Goal: Information Seeking & Learning: Learn about a topic

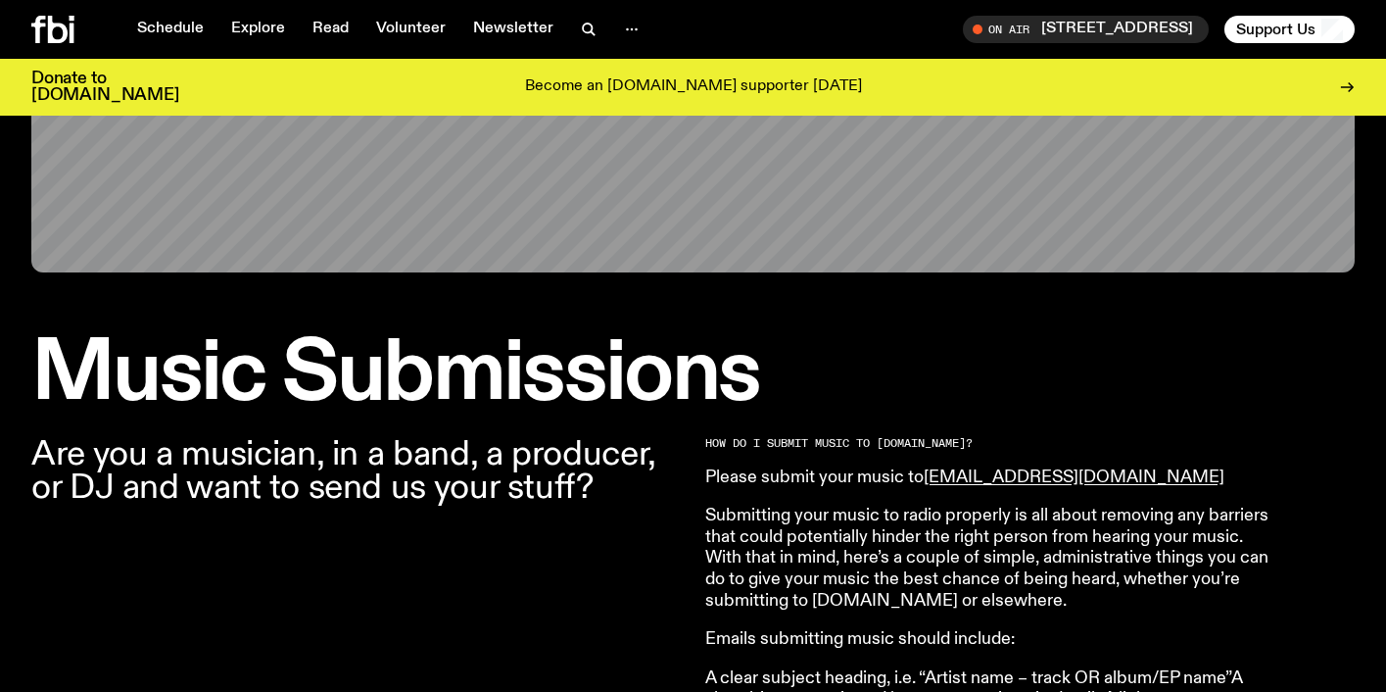
scroll to position [628, 0]
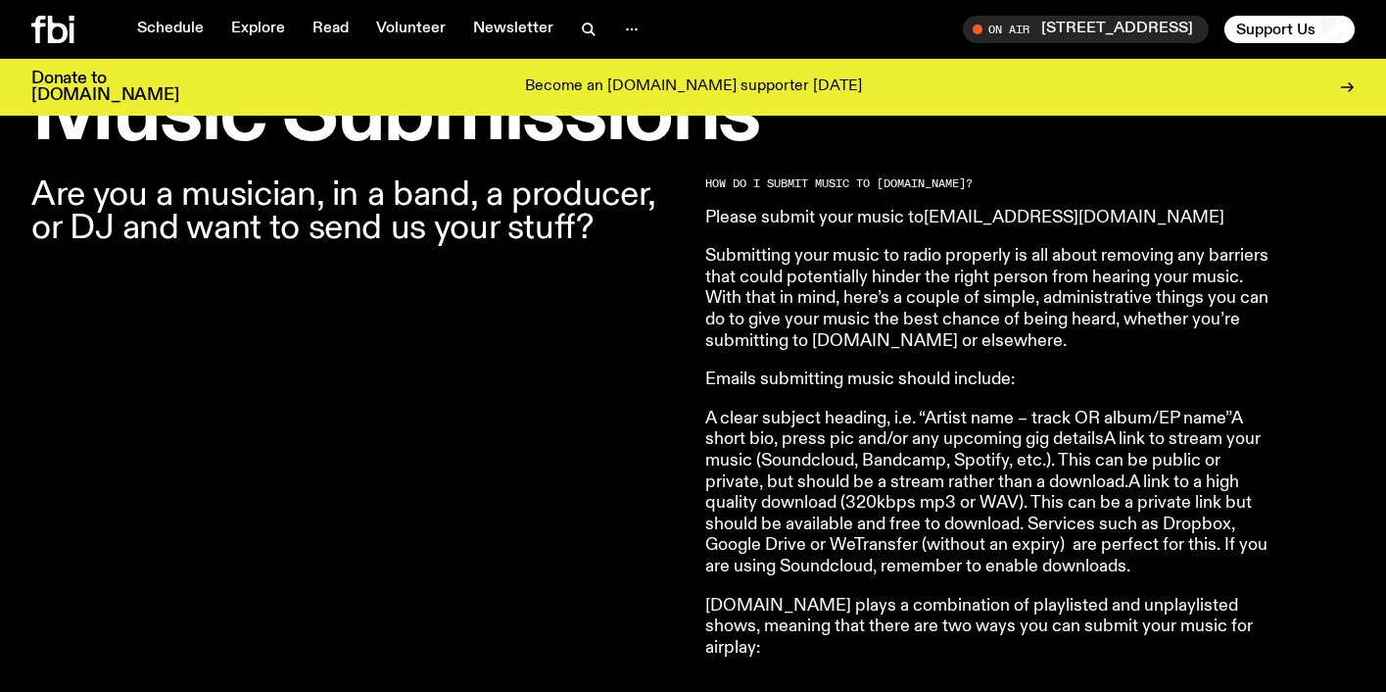
click at [965, 213] on link "[EMAIL_ADDRESS][DOMAIN_NAME]" at bounding box center [1074, 218] width 301 height 18
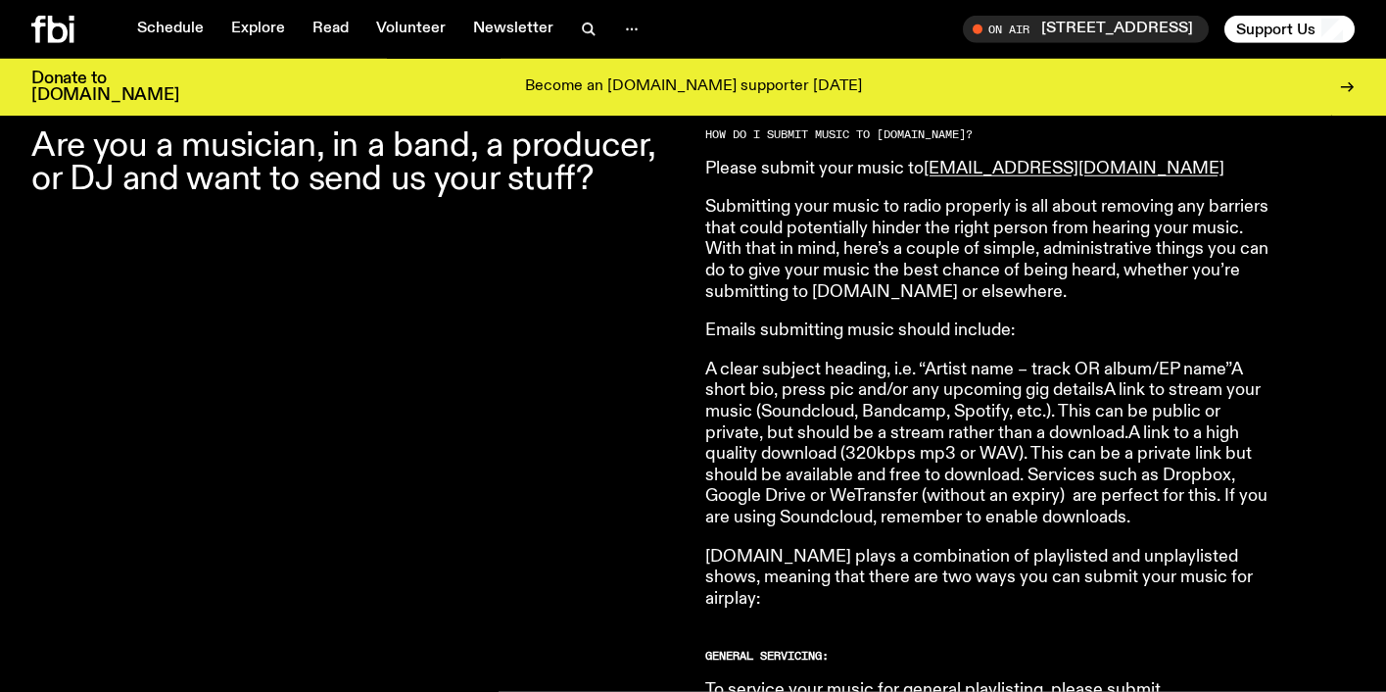
scroll to position [679, 0]
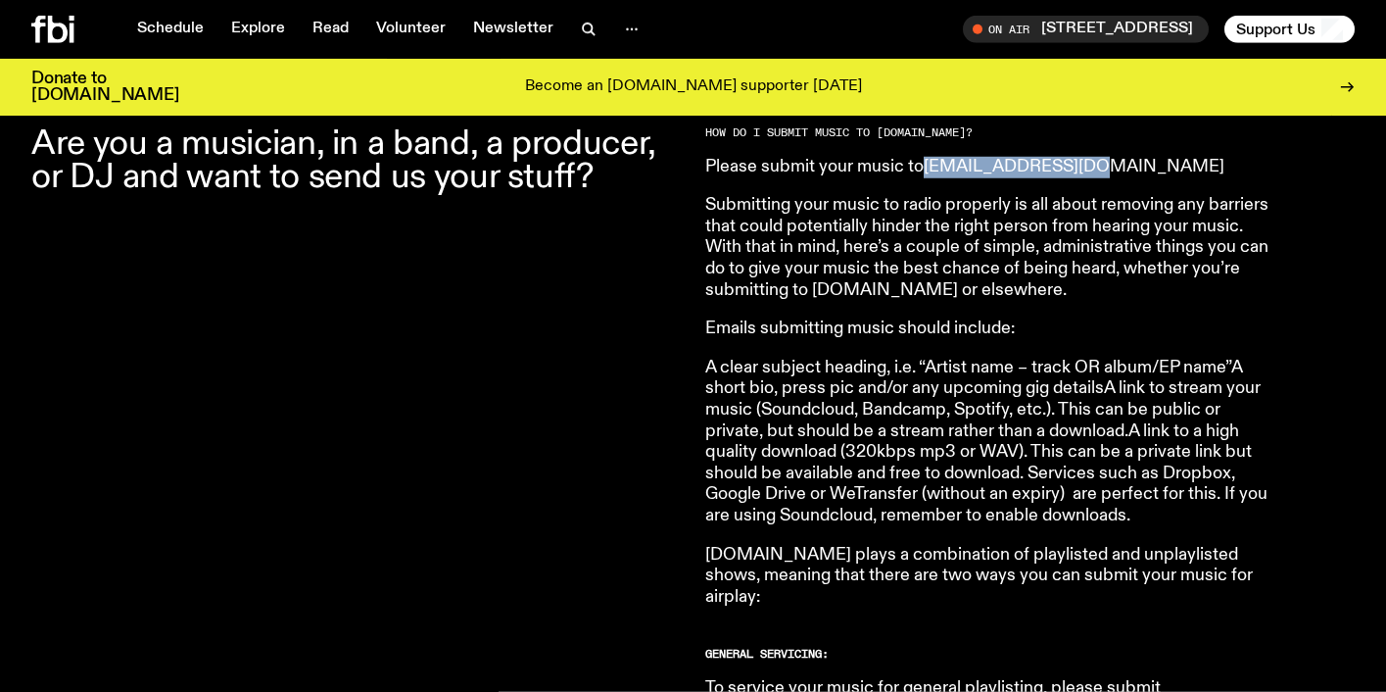
drag, startPoint x: 1092, startPoint y: 174, endPoint x: 928, endPoint y: 172, distance: 164.6
click at [928, 172] on p "Please submit your music to music@fbiradio.com" at bounding box center [987, 168] width 564 height 22
copy link "music@fbiradio.com"
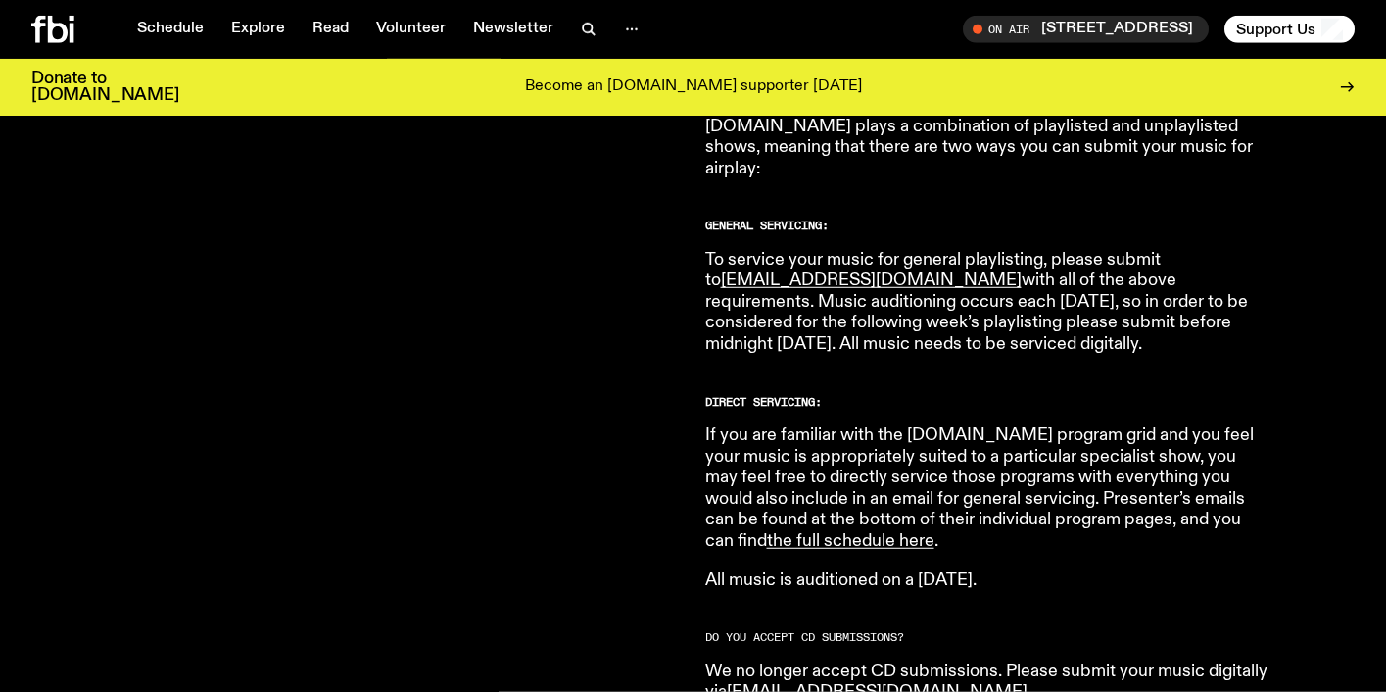
scroll to position [1117, 0]
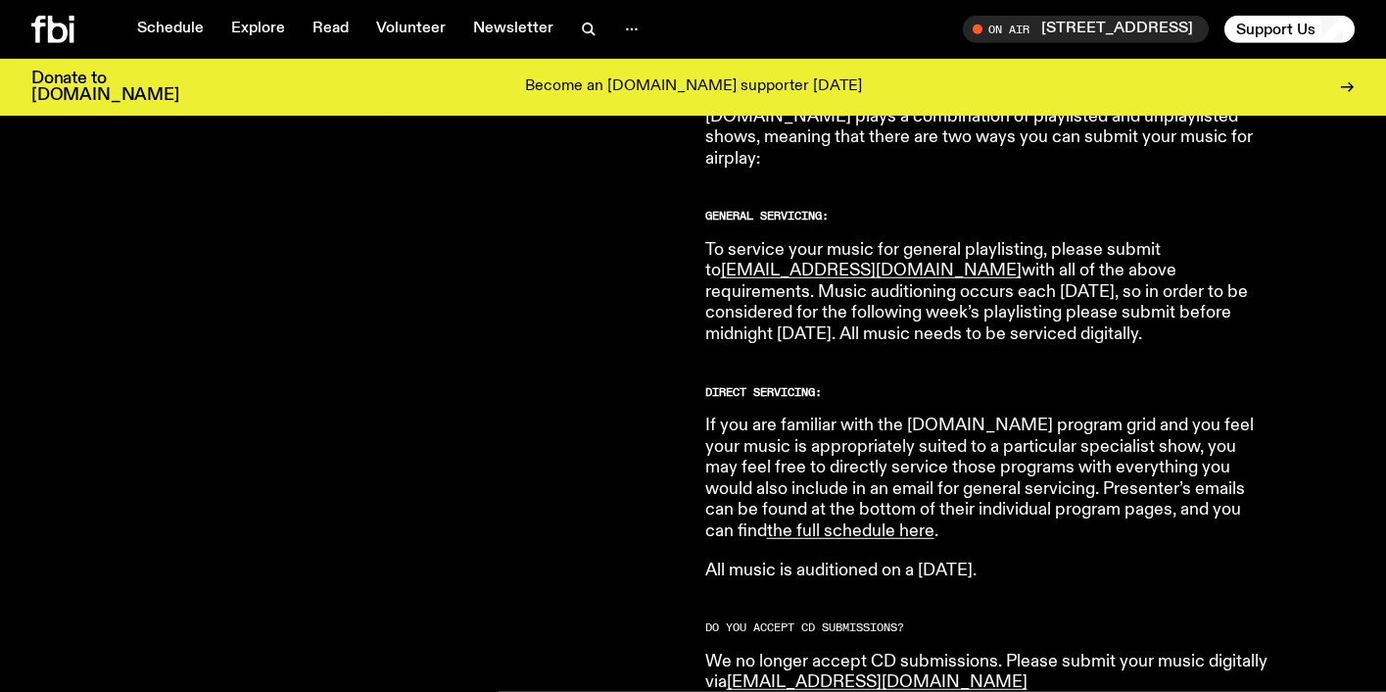
click at [901, 560] on p "All music is auditioned on a Wednesday." at bounding box center [987, 571] width 564 height 22
click at [935, 522] on link "the full schedule here" at bounding box center [851, 531] width 168 height 18
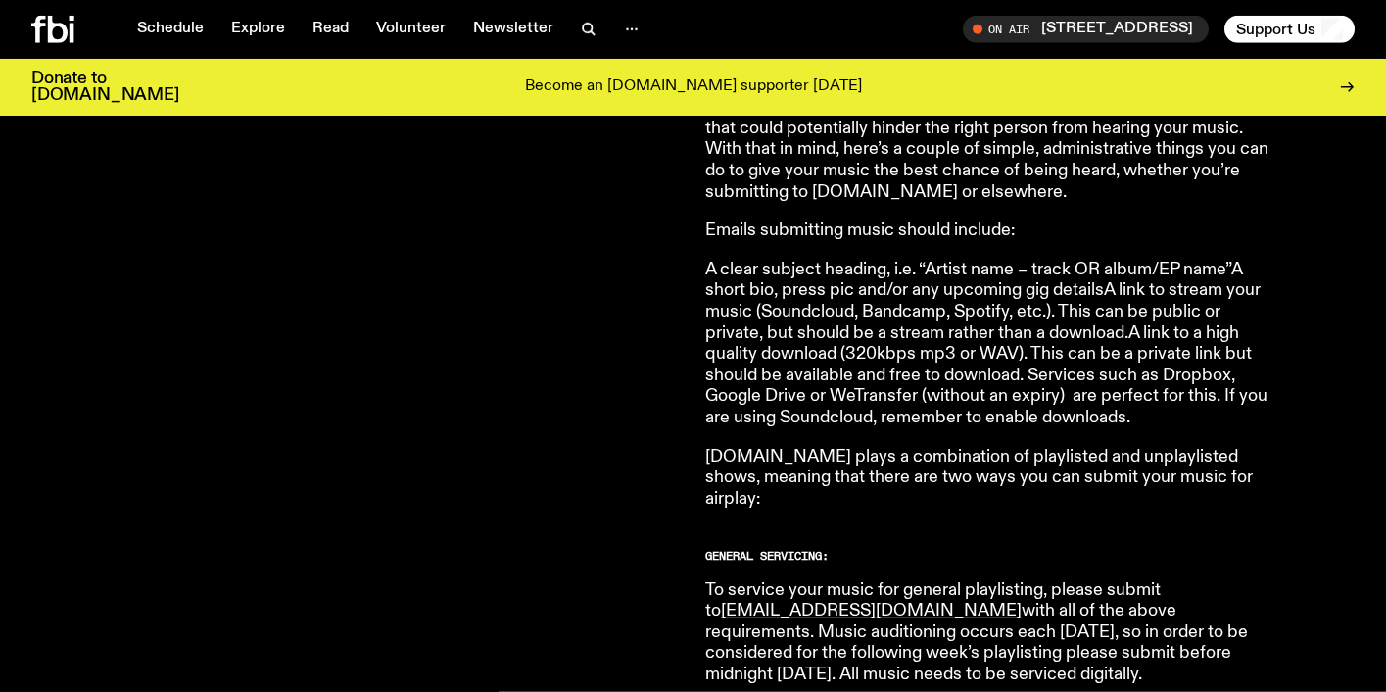
scroll to position [773, 0]
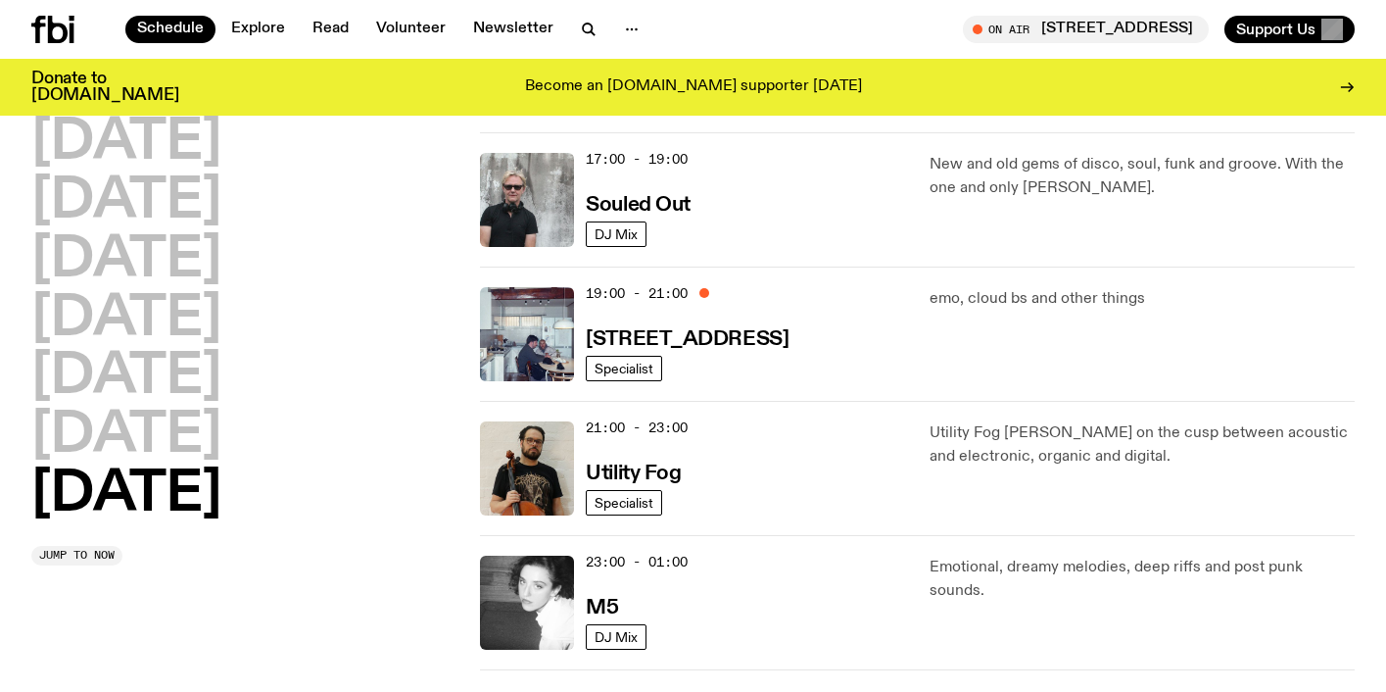
scroll to position [1302, 0]
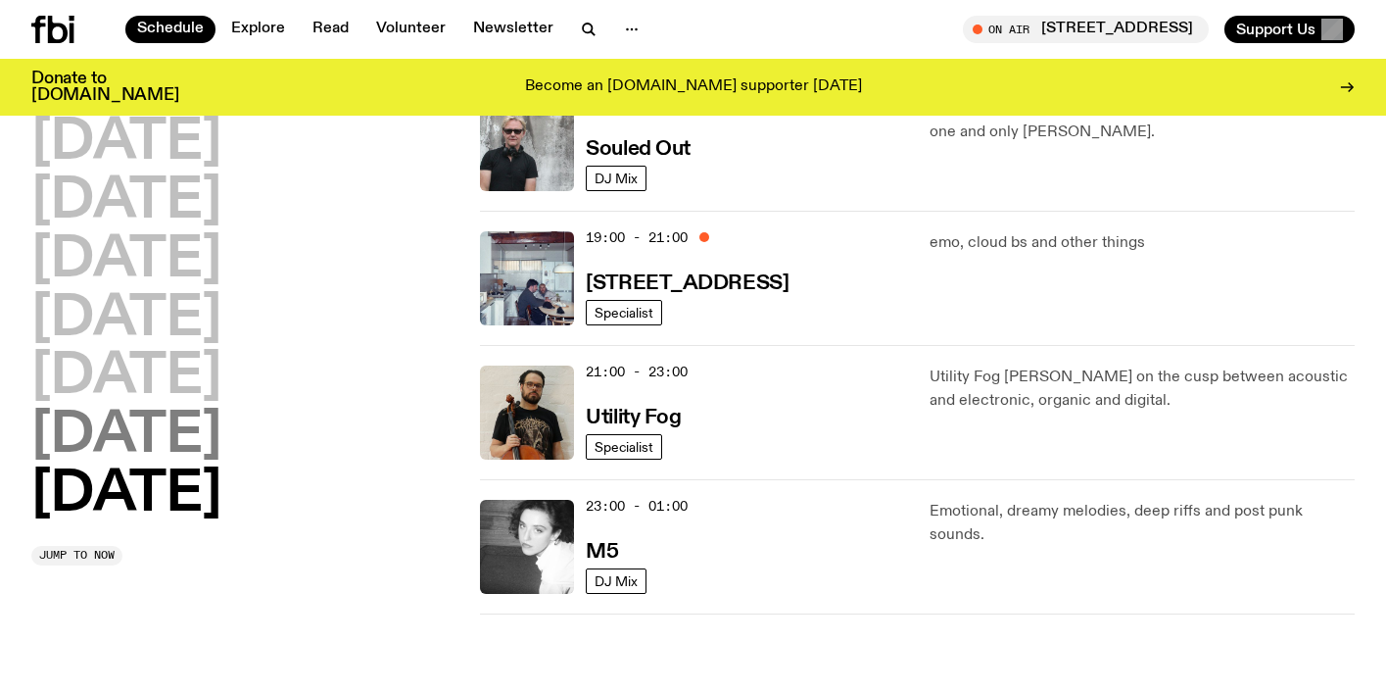
click at [128, 441] on h2 "Saturday" at bounding box center [126, 436] width 190 height 55
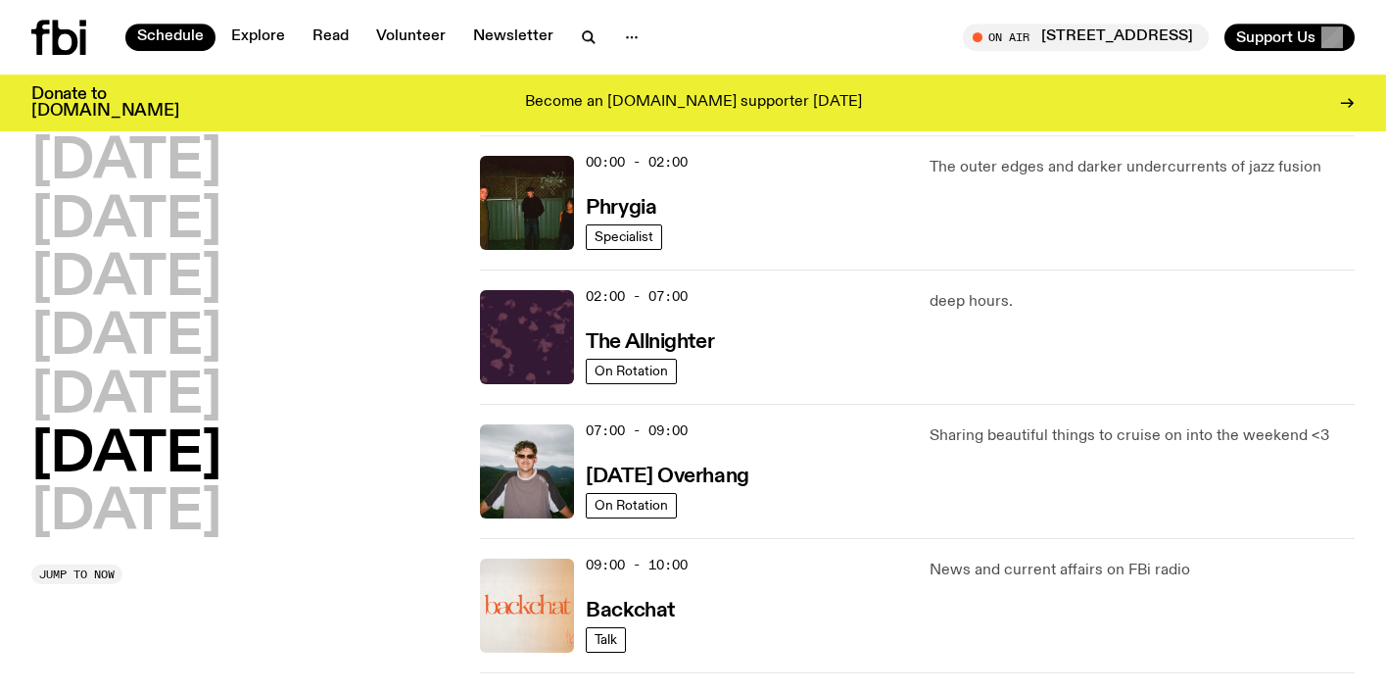
scroll to position [0, 0]
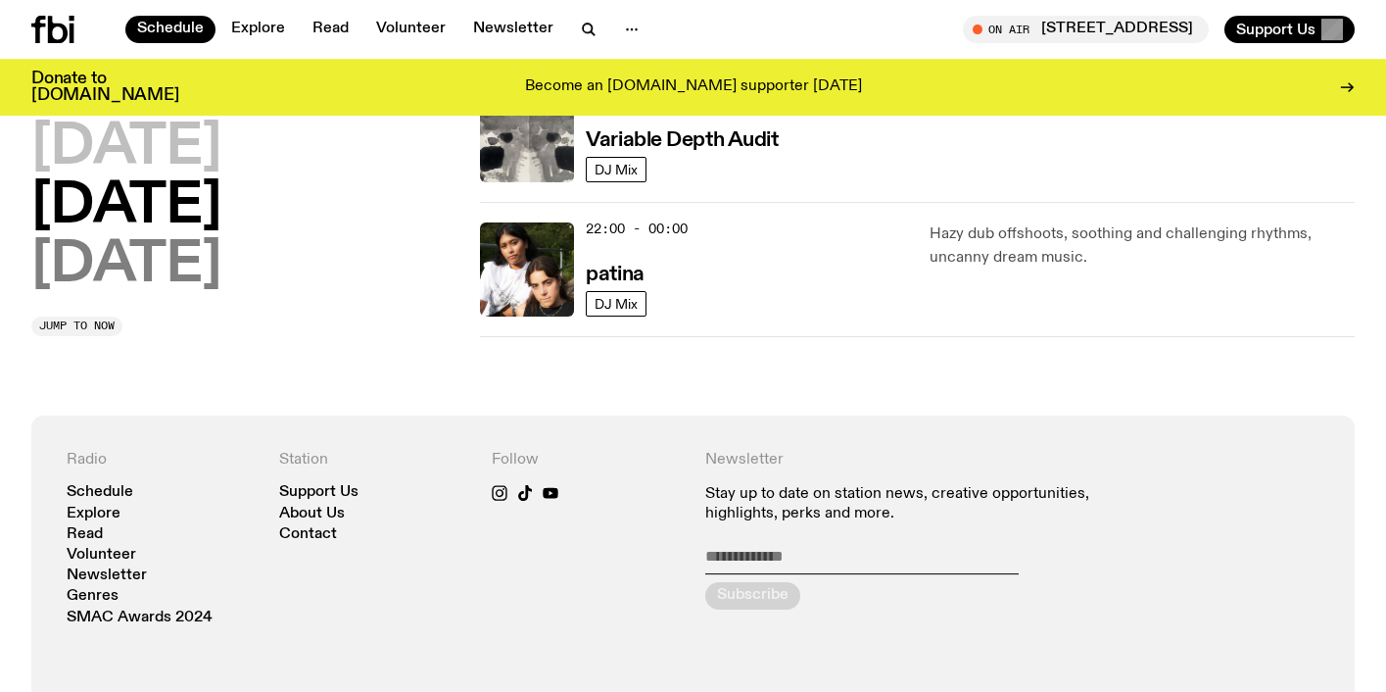
click at [133, 272] on h2 "Sunday" at bounding box center [126, 265] width 190 height 55
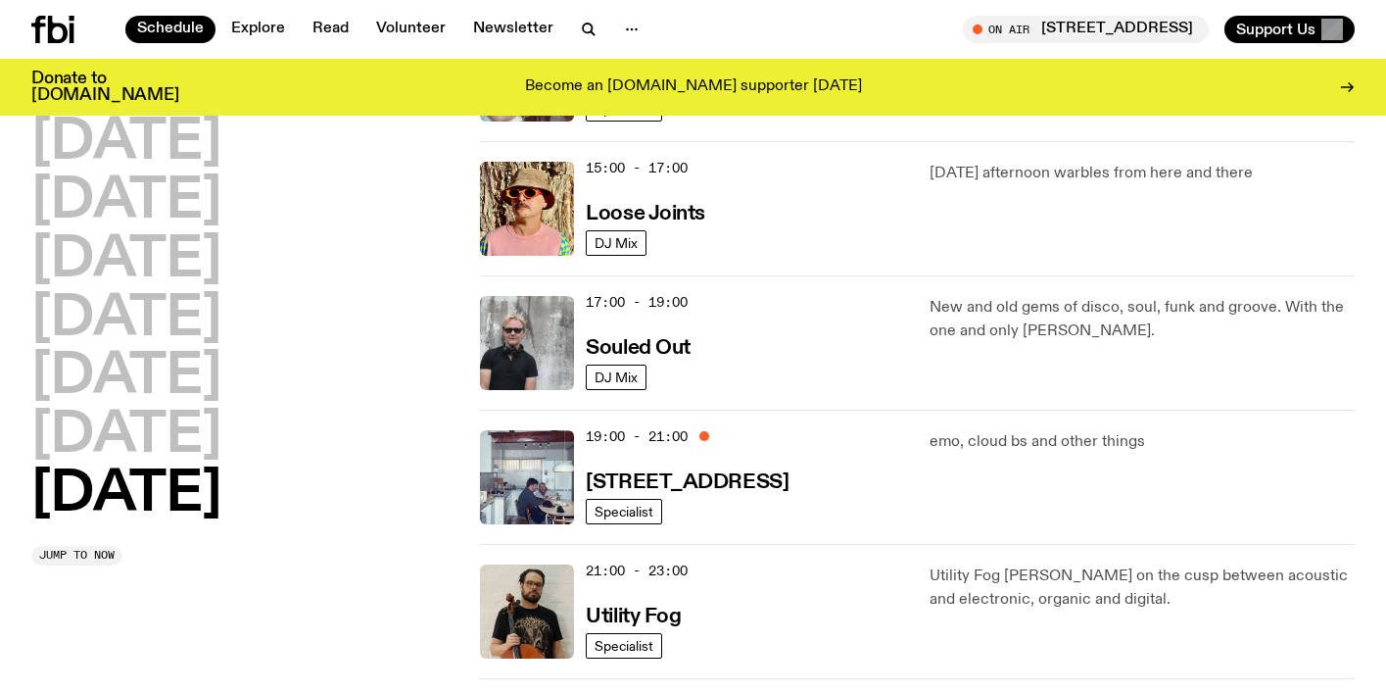
scroll to position [1098, 0]
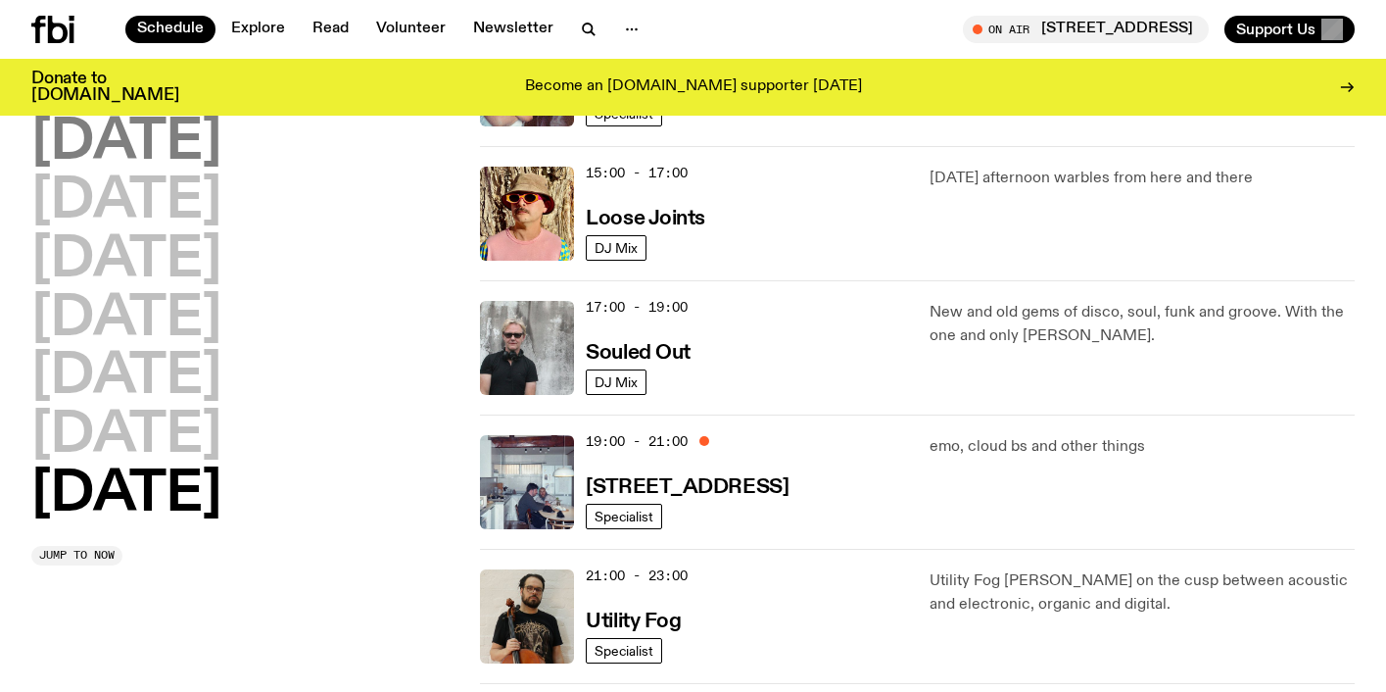
click at [166, 157] on h2 "Monday" at bounding box center [126, 143] width 190 height 55
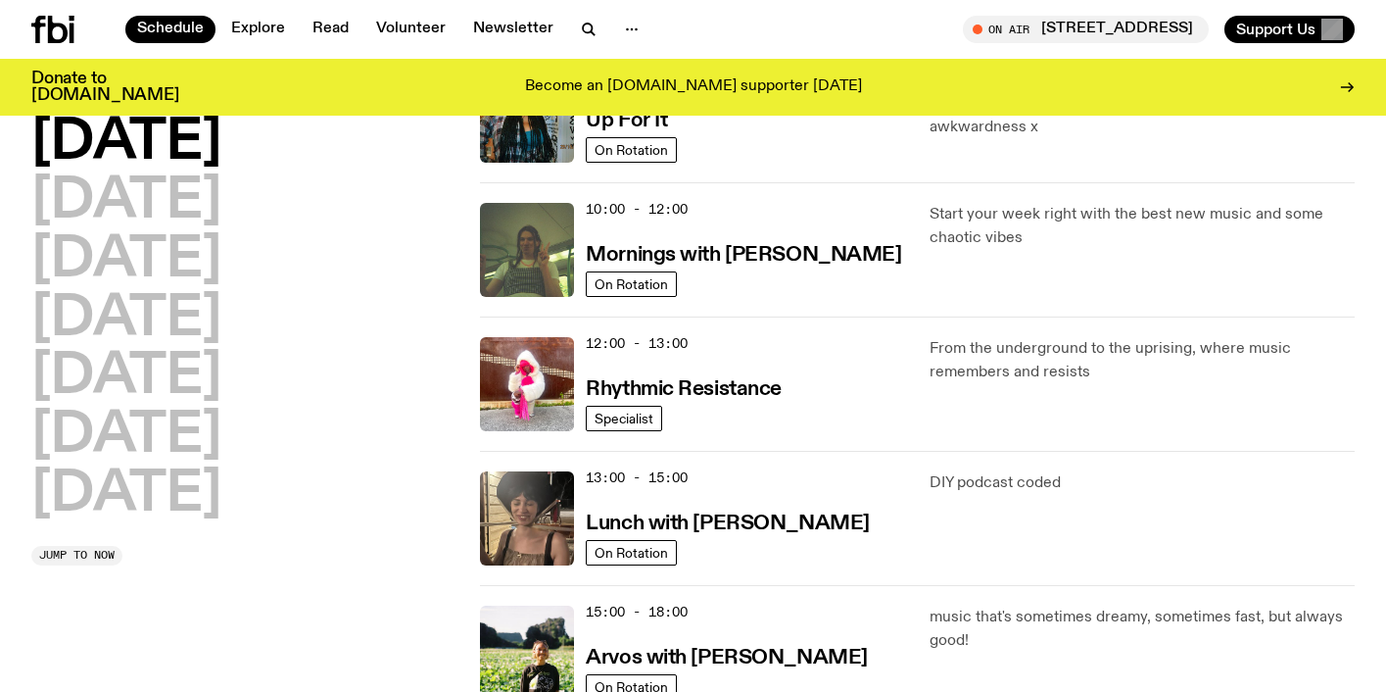
scroll to position [255, 0]
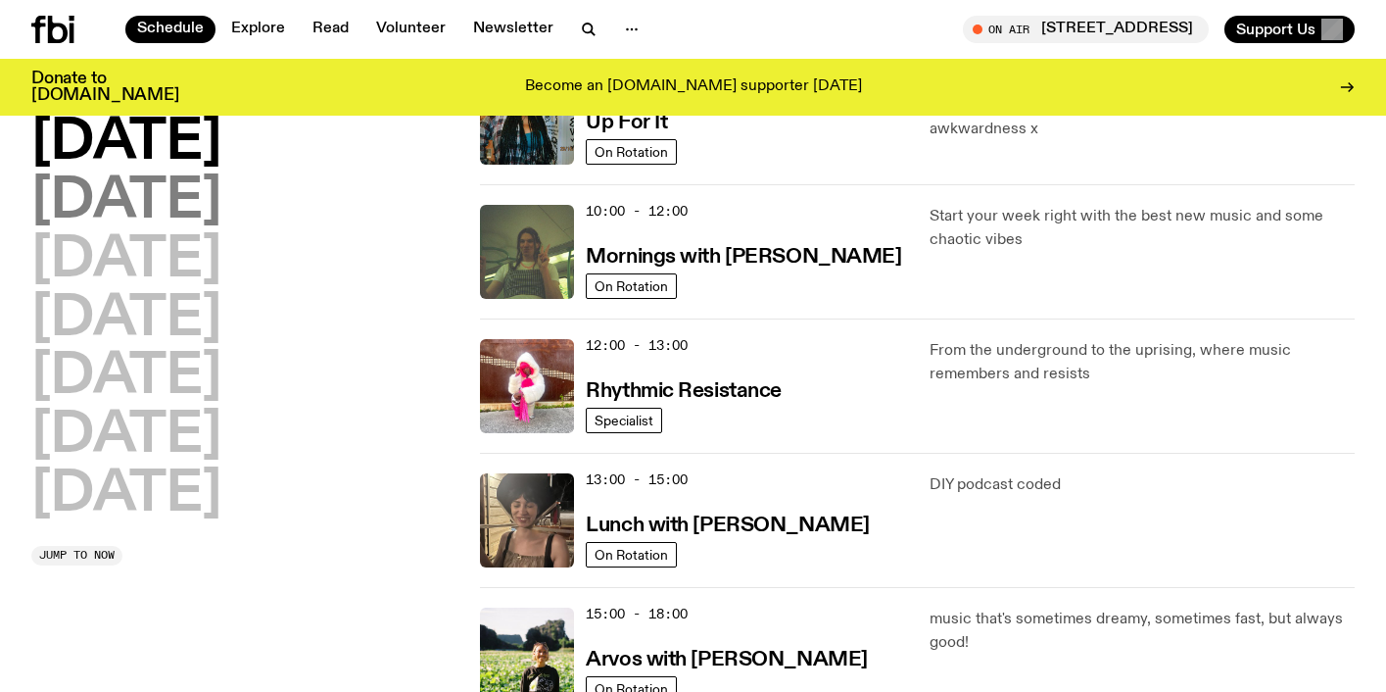
click at [121, 212] on h2 "Tuesday" at bounding box center [126, 201] width 190 height 55
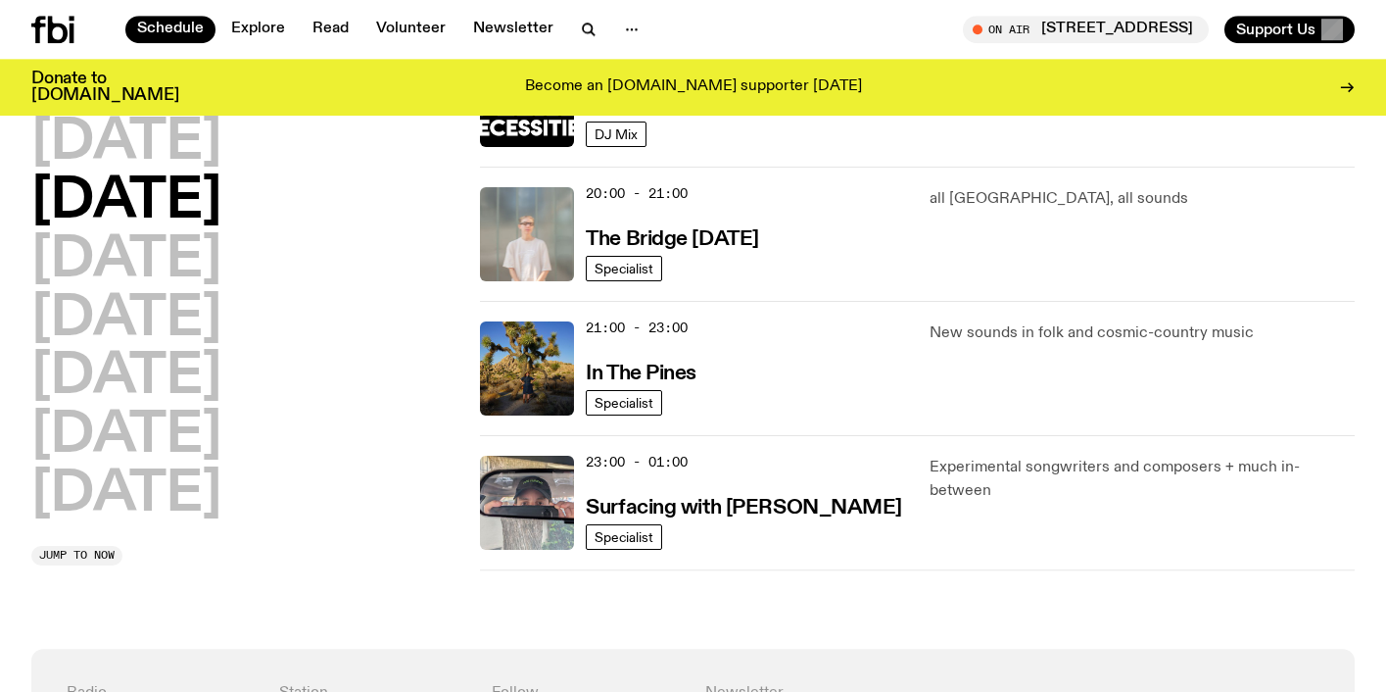
scroll to position [977, 0]
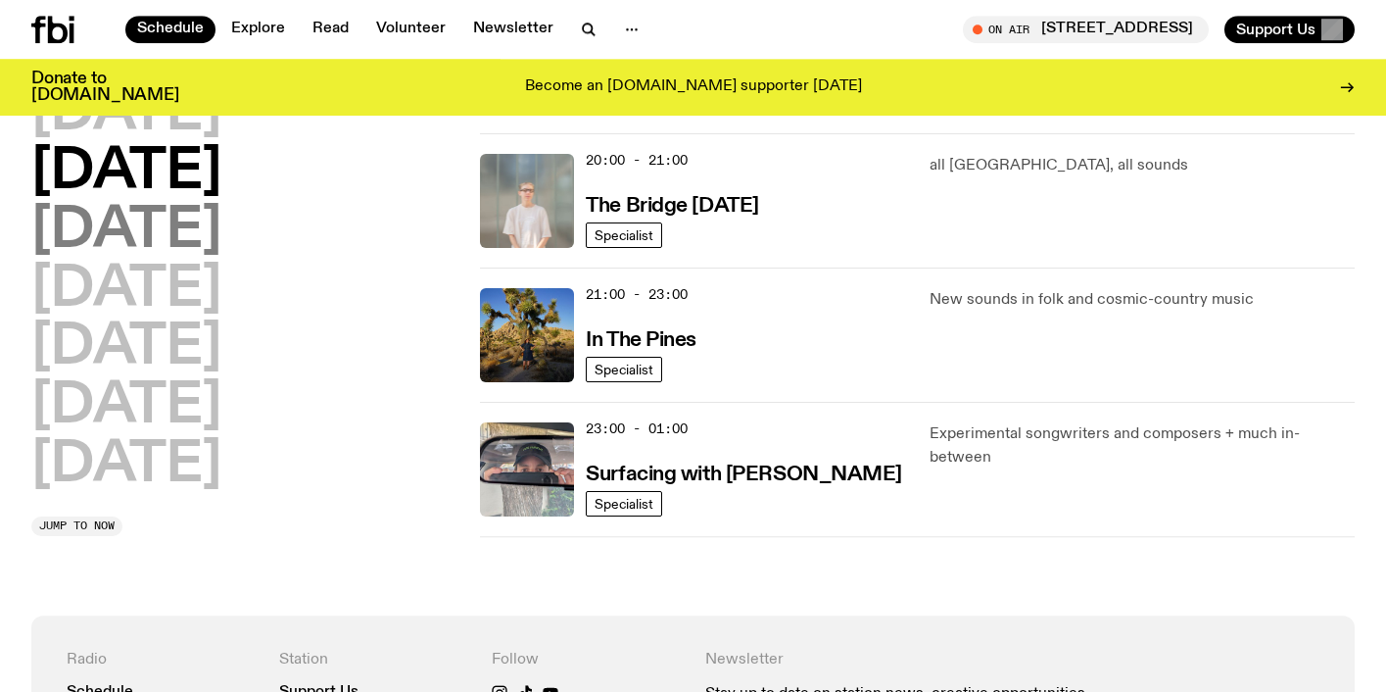
click at [180, 242] on h2 "Wednesday" at bounding box center [126, 231] width 190 height 55
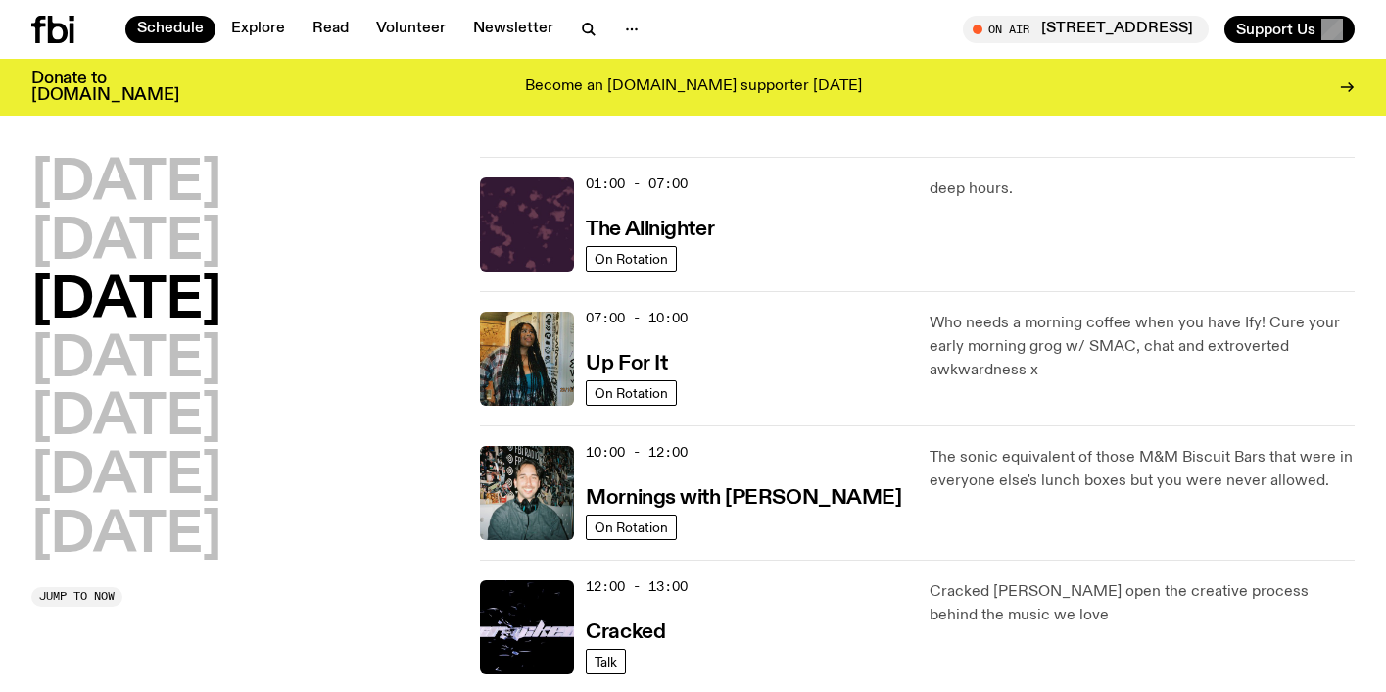
scroll to position [0, 0]
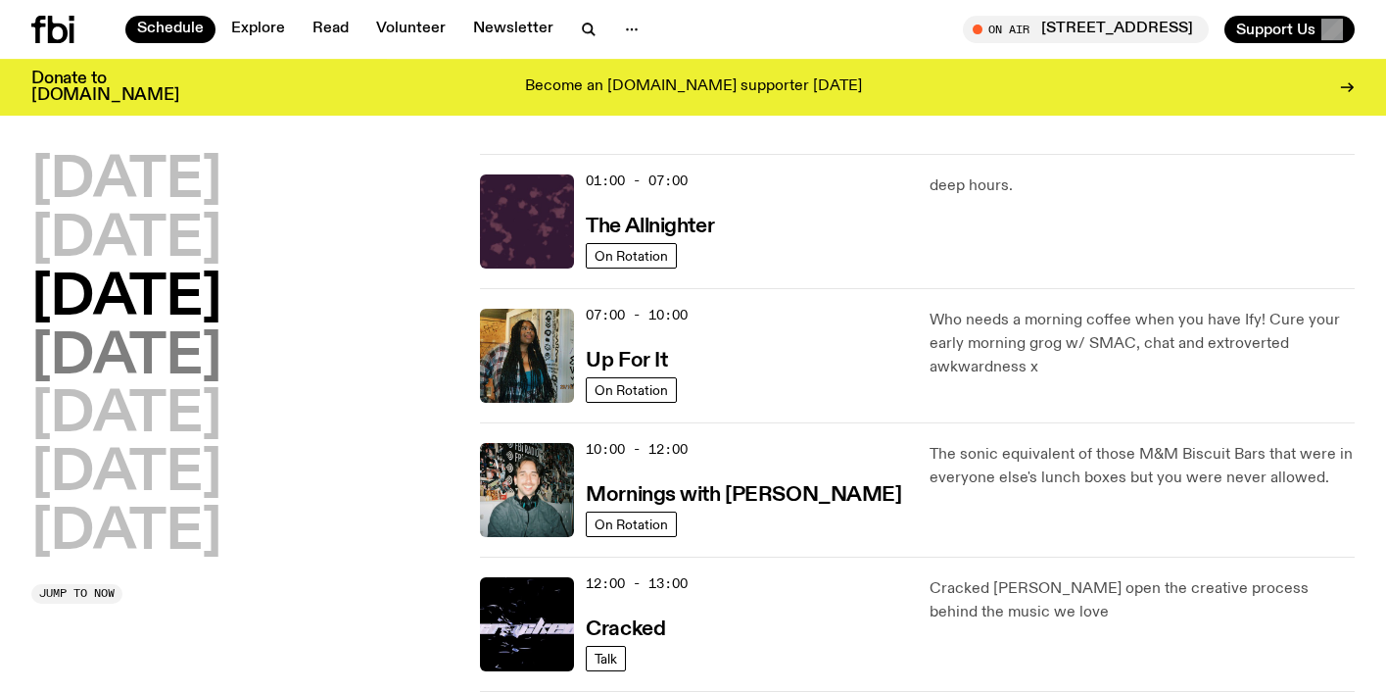
click at [216, 363] on h2 "[DATE]" at bounding box center [126, 357] width 190 height 55
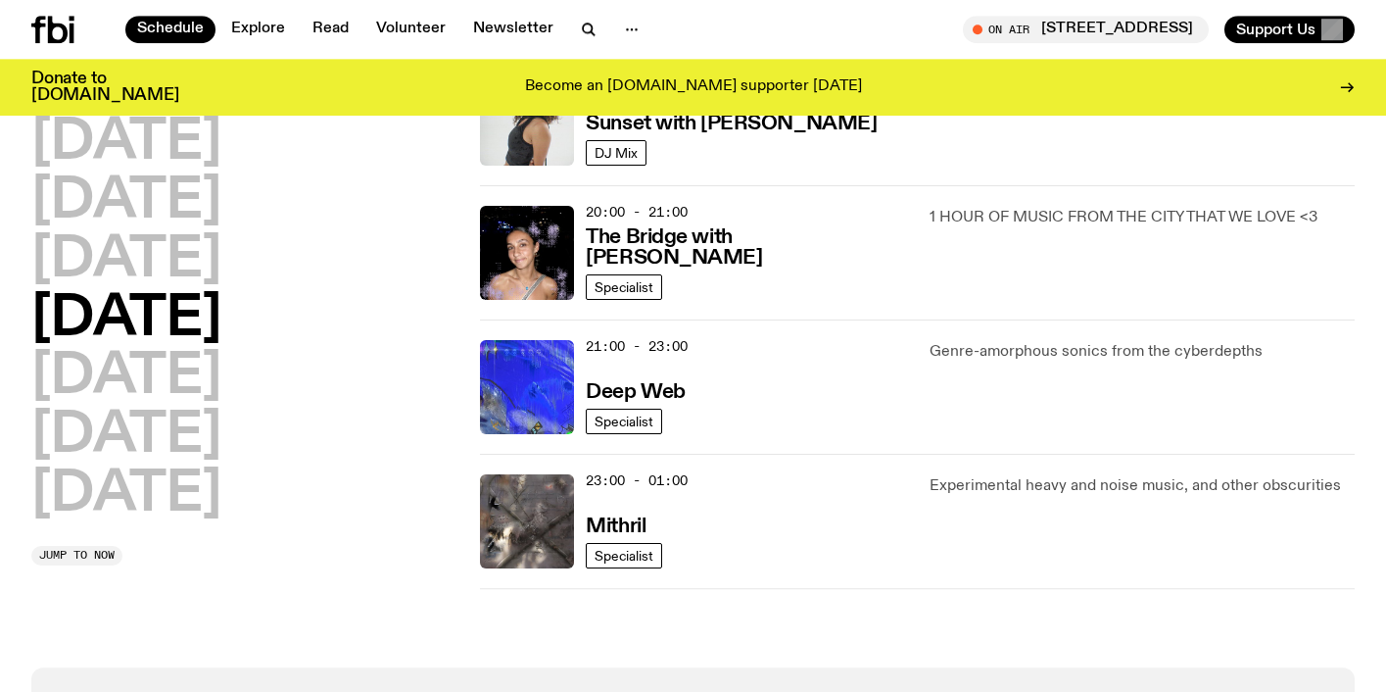
scroll to position [908, 0]
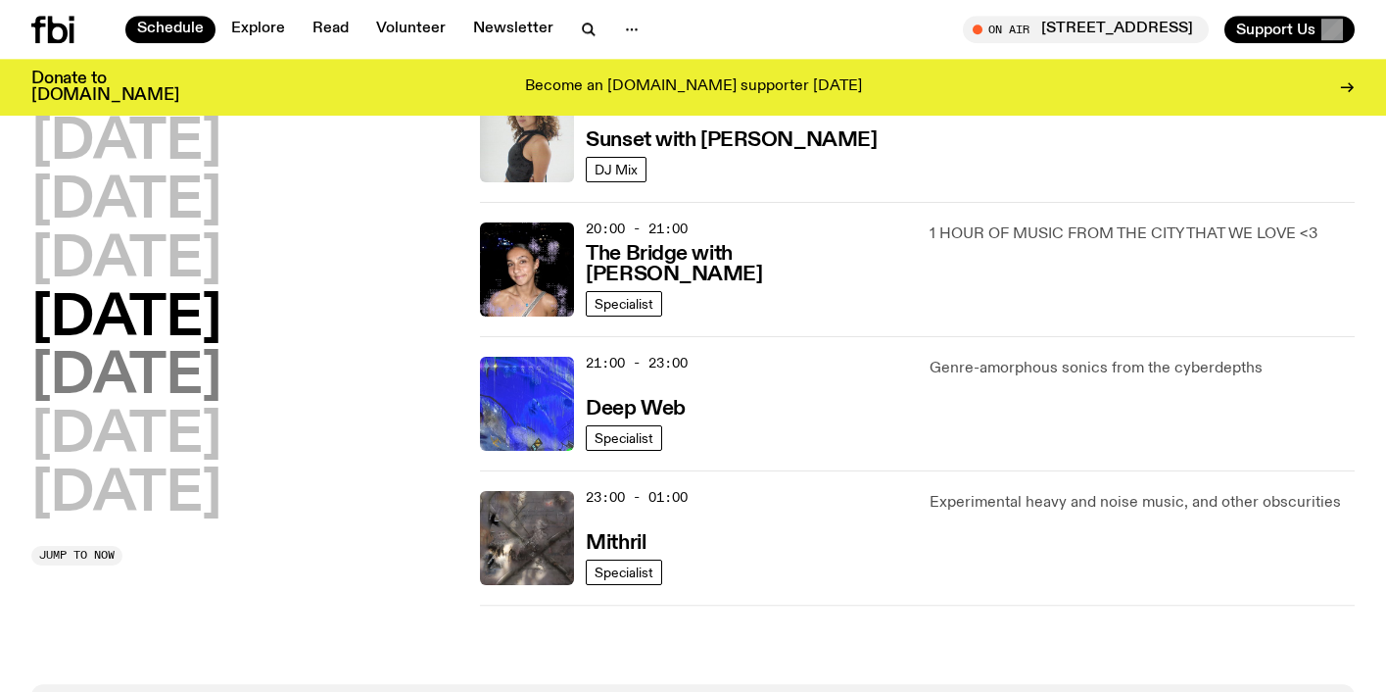
click at [165, 365] on h2 "[DATE]" at bounding box center [126, 377] width 190 height 55
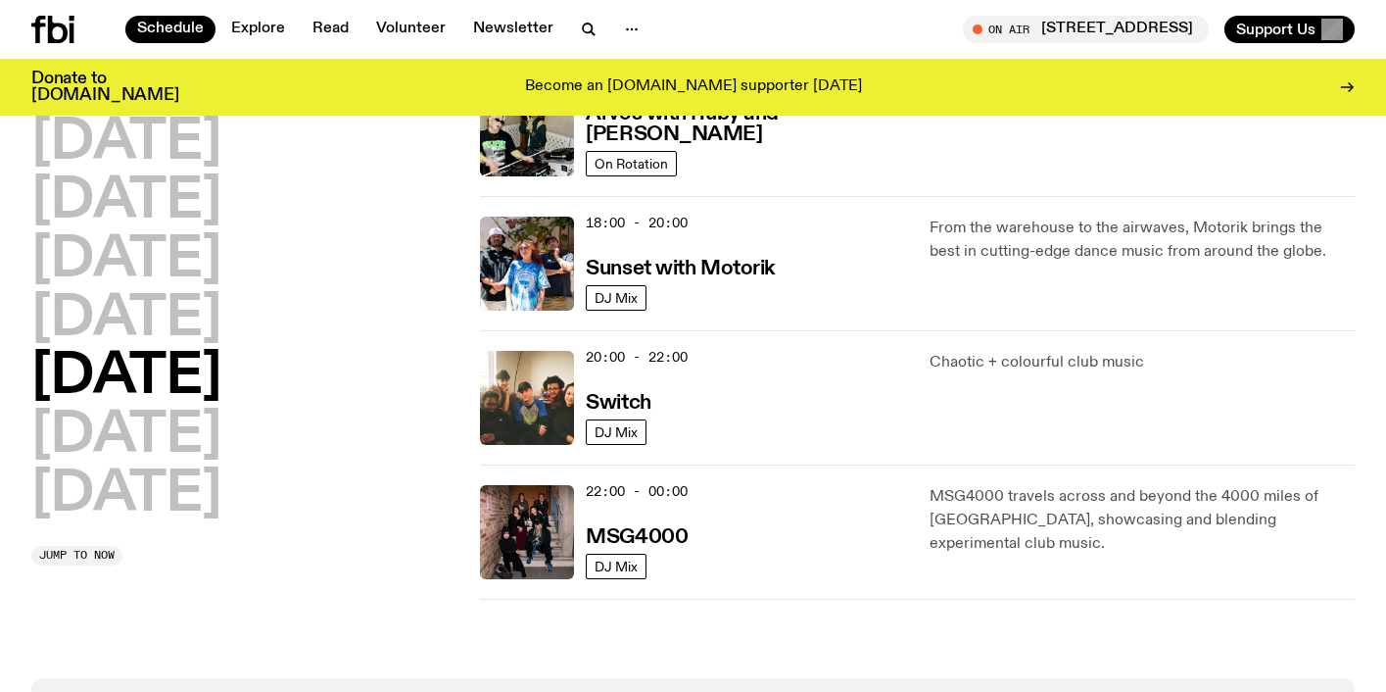
scroll to position [784, 0]
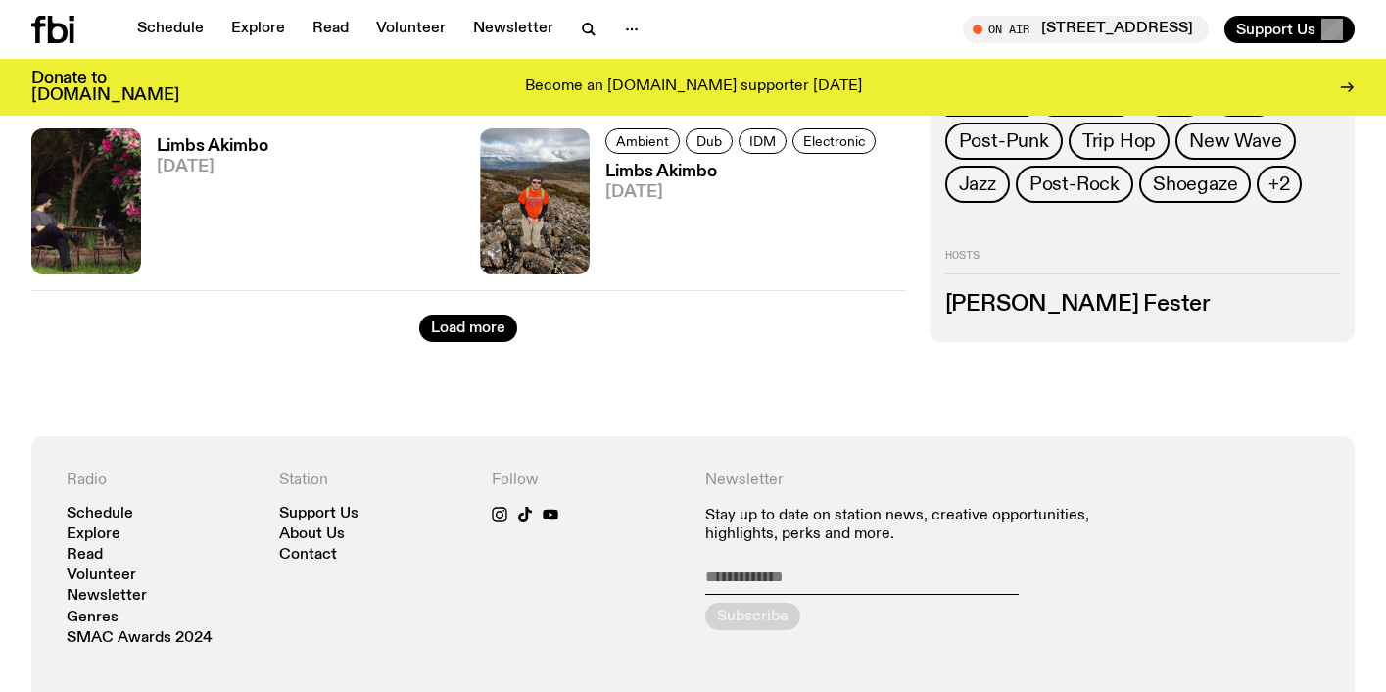
scroll to position [3406, 0]
click at [504, 327] on button "Load more" at bounding box center [468, 328] width 98 height 27
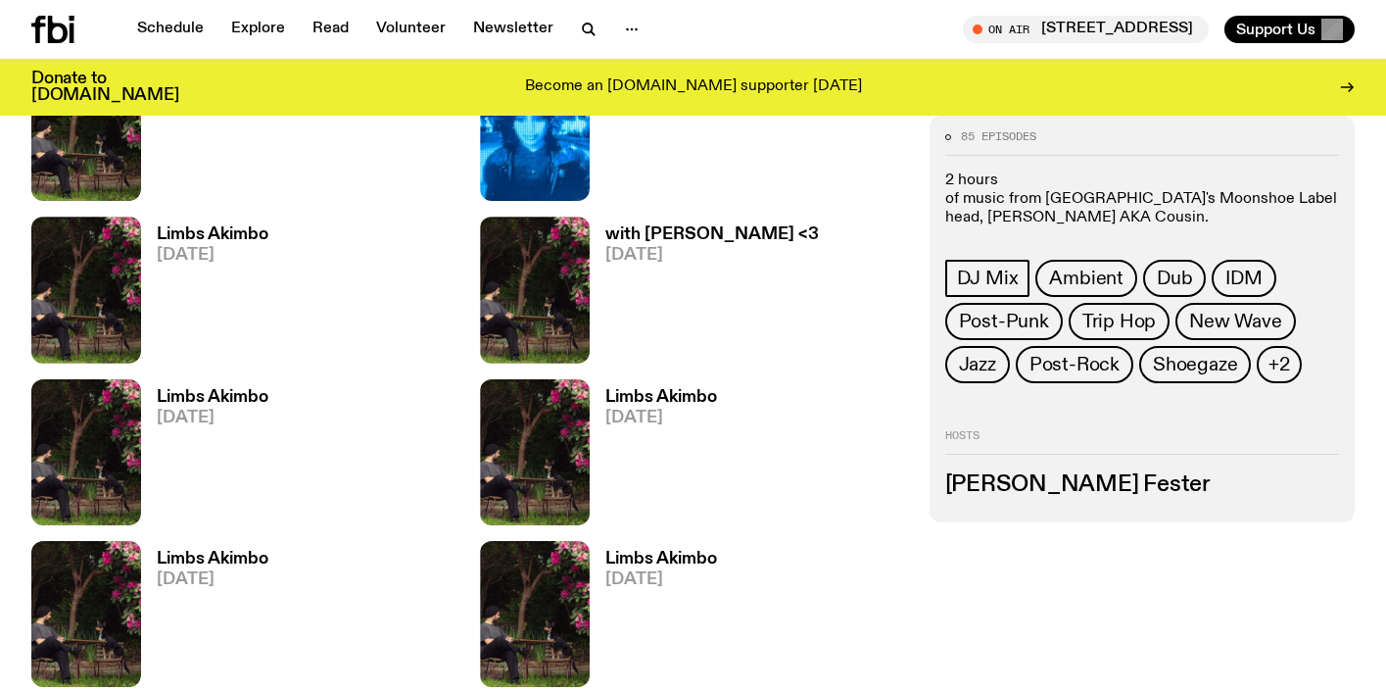
scroll to position [5012, 0]
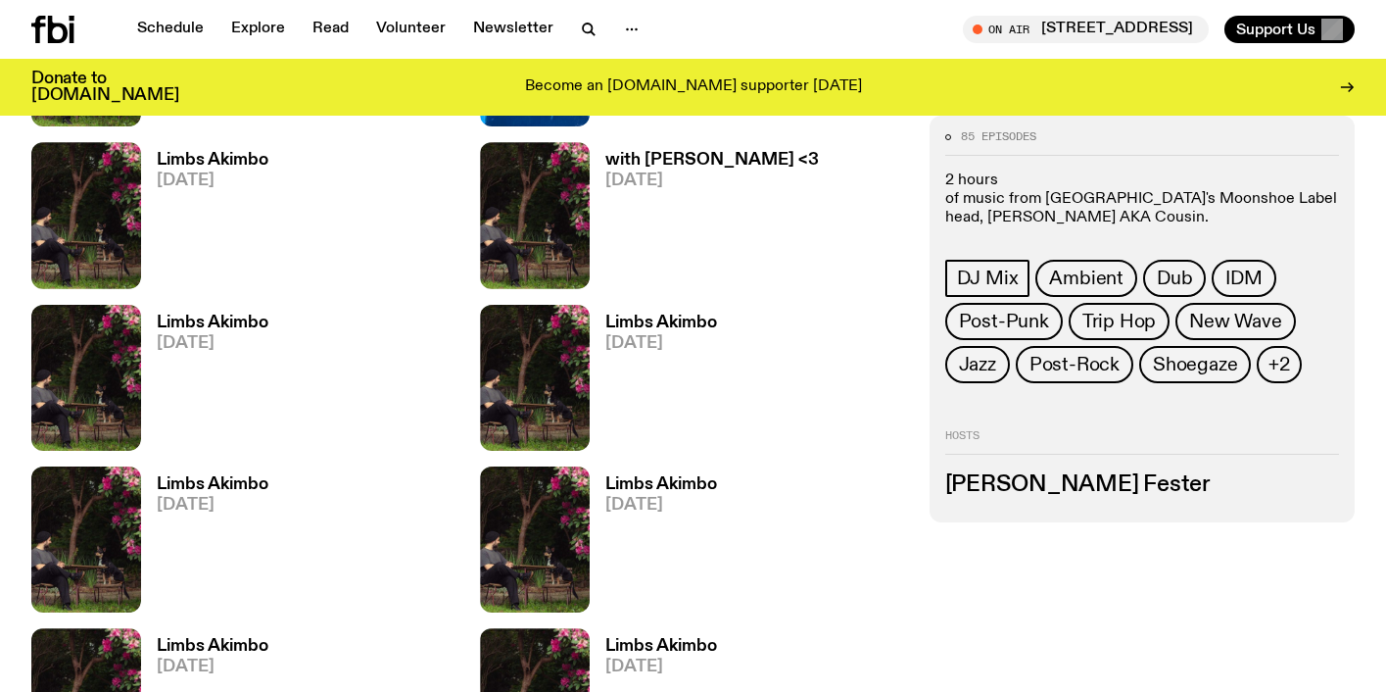
click at [1036, 475] on h3 "Jackson Fester" at bounding box center [1142, 485] width 394 height 22
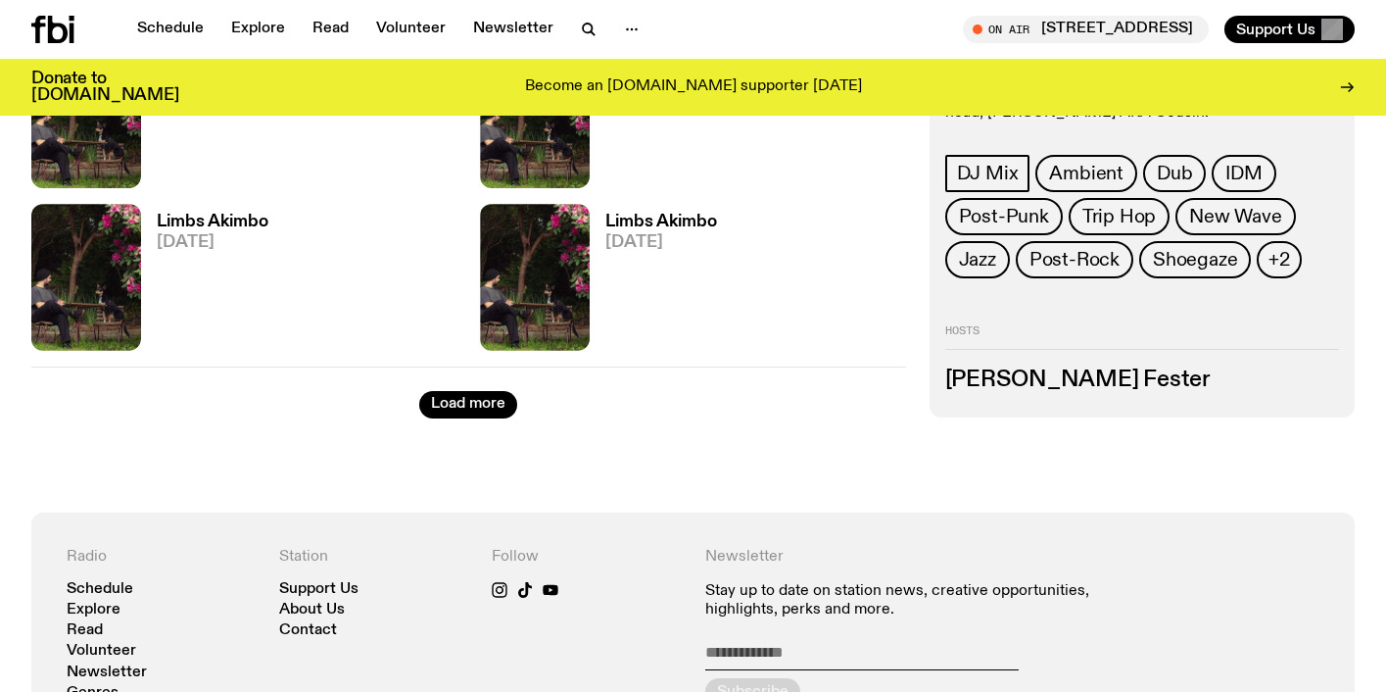
scroll to position [5931, 0]
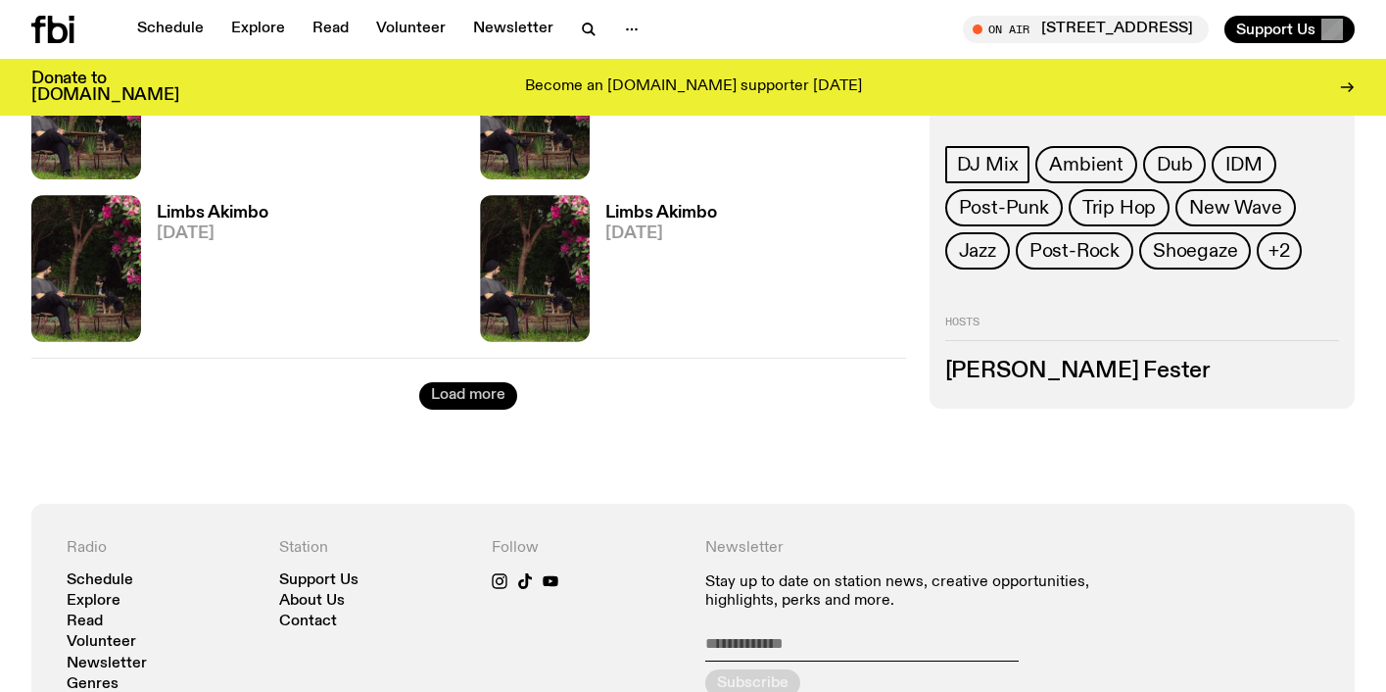
click at [468, 398] on button "Load more" at bounding box center [468, 395] width 98 height 27
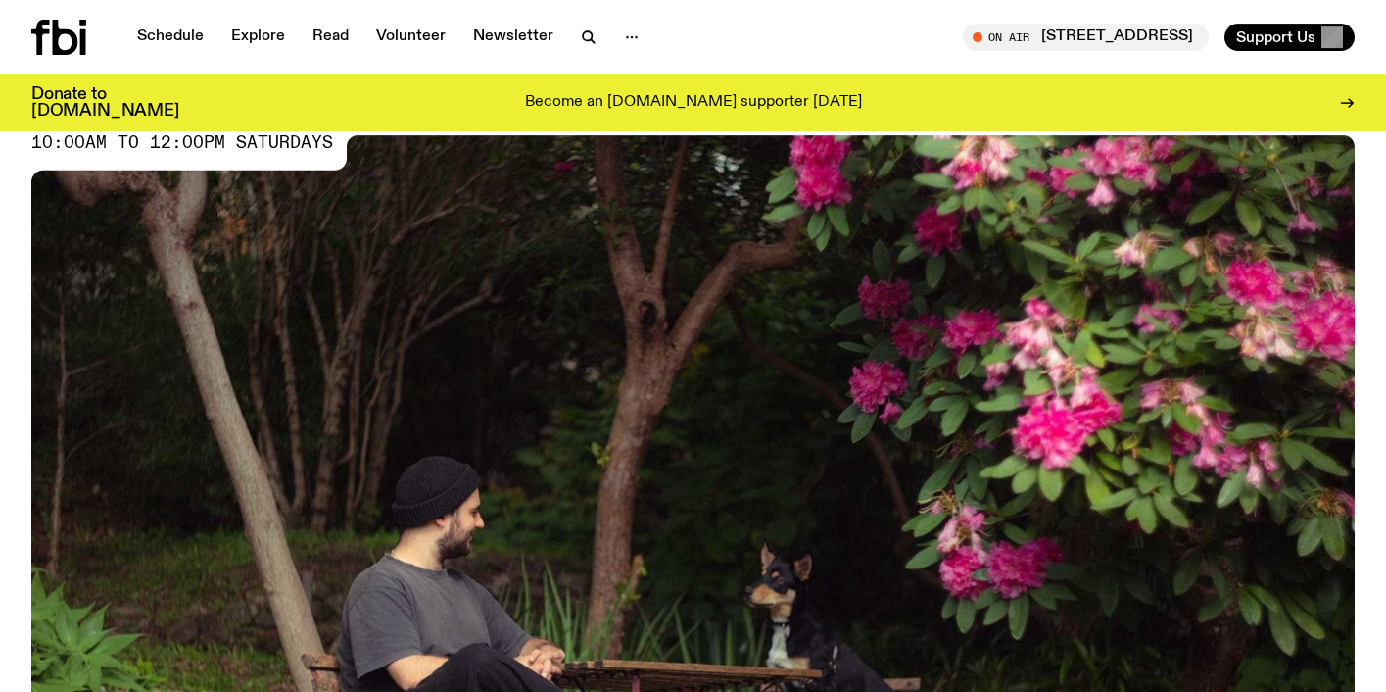
scroll to position [0, 0]
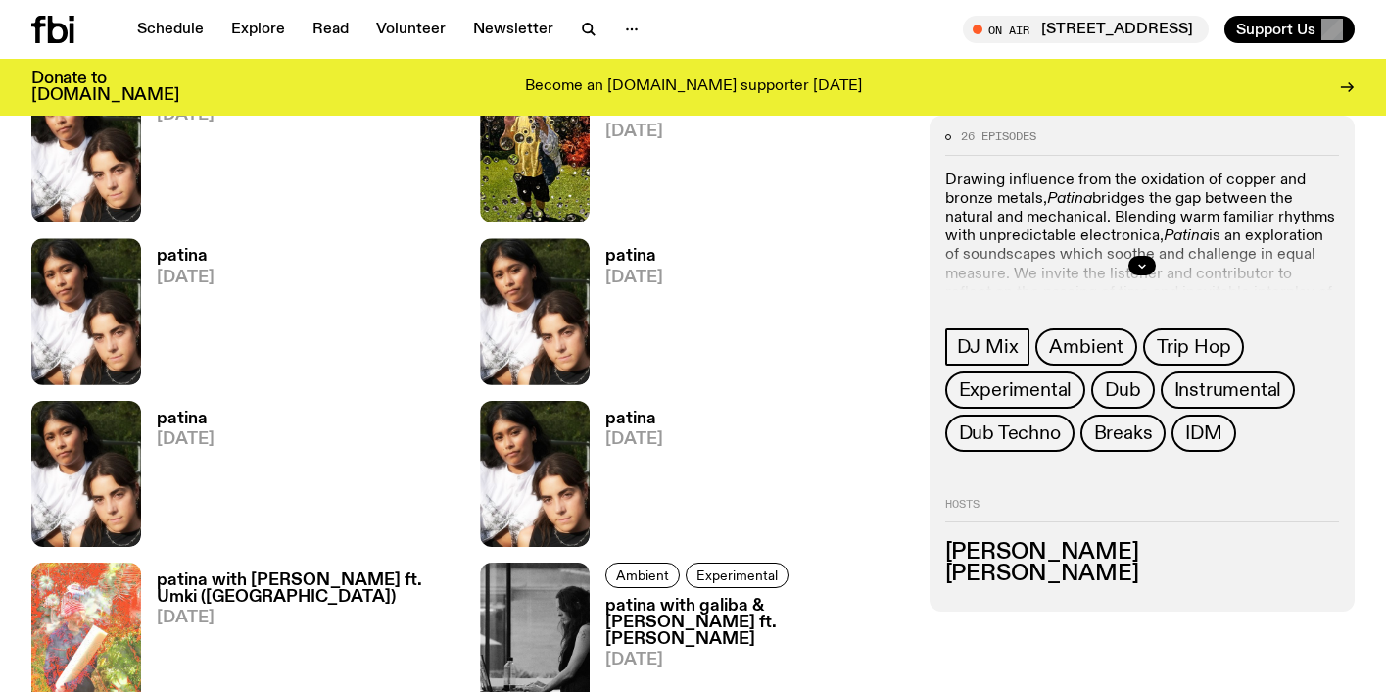
scroll to position [995, 0]
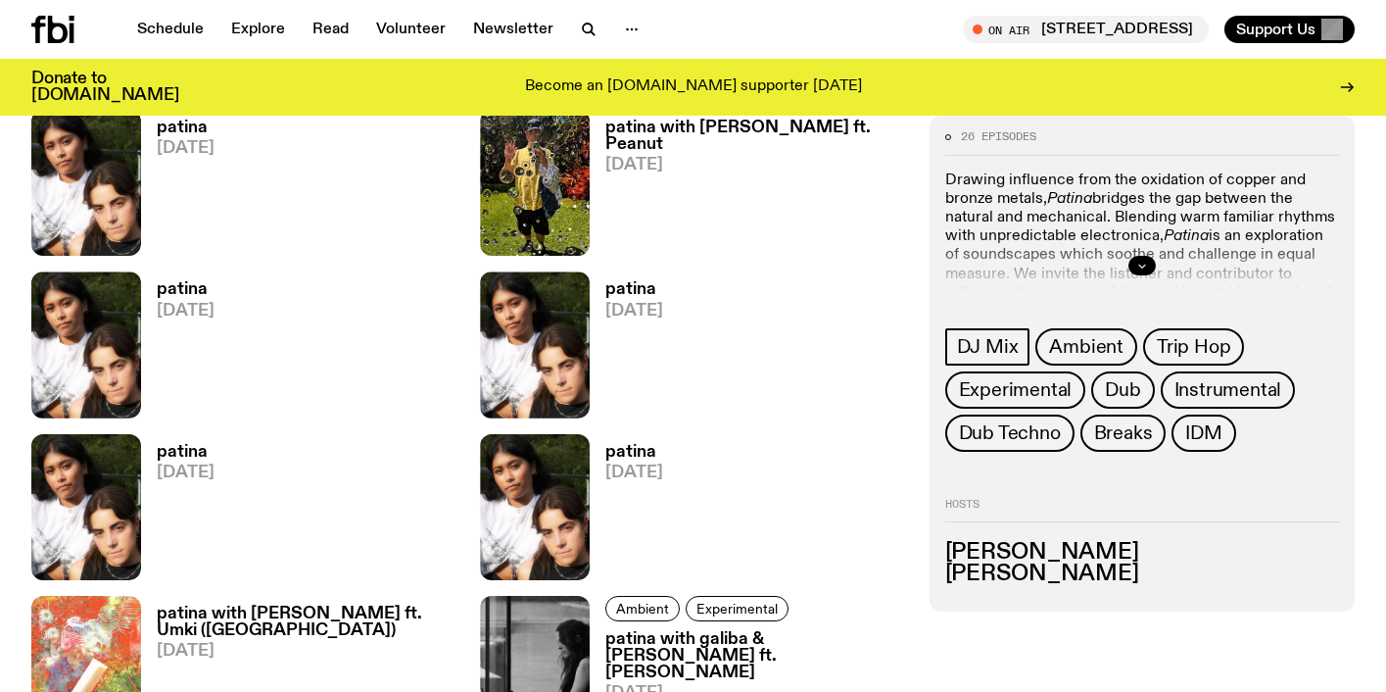
click at [1130, 266] on button "button" at bounding box center [1142, 266] width 27 height 20
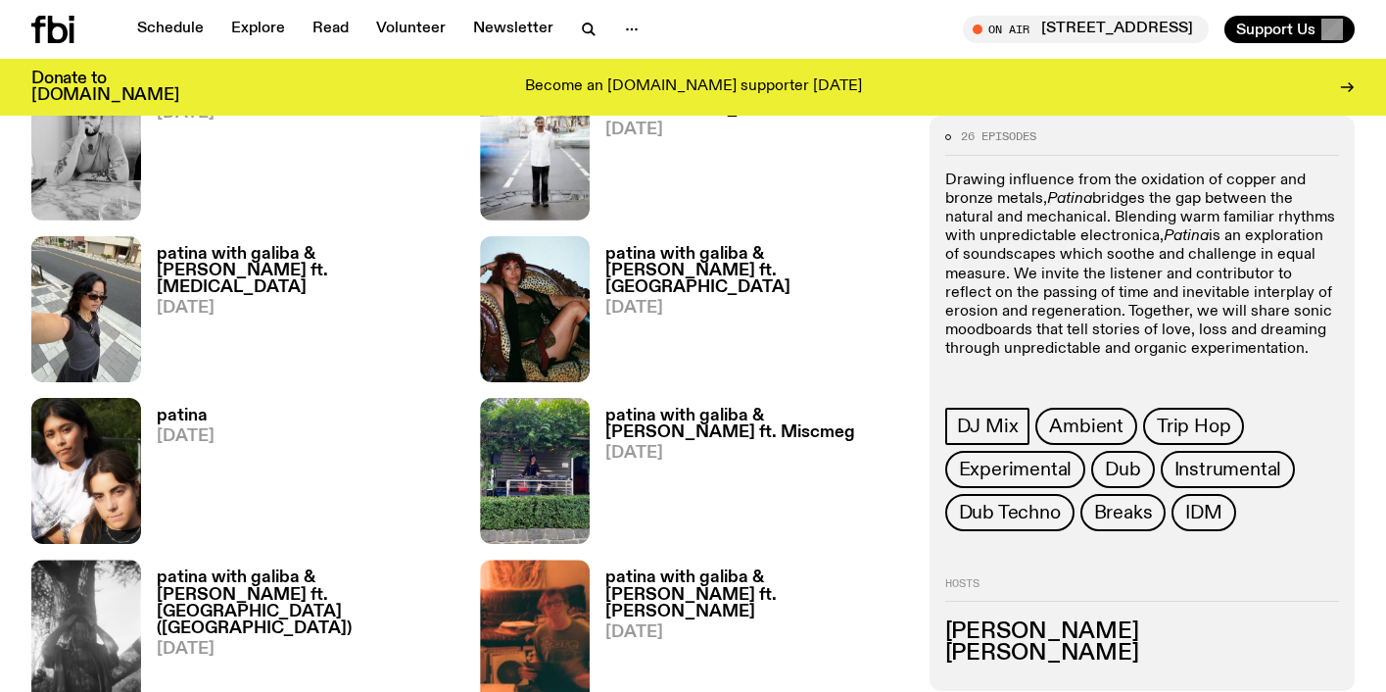
scroll to position [1685, 0]
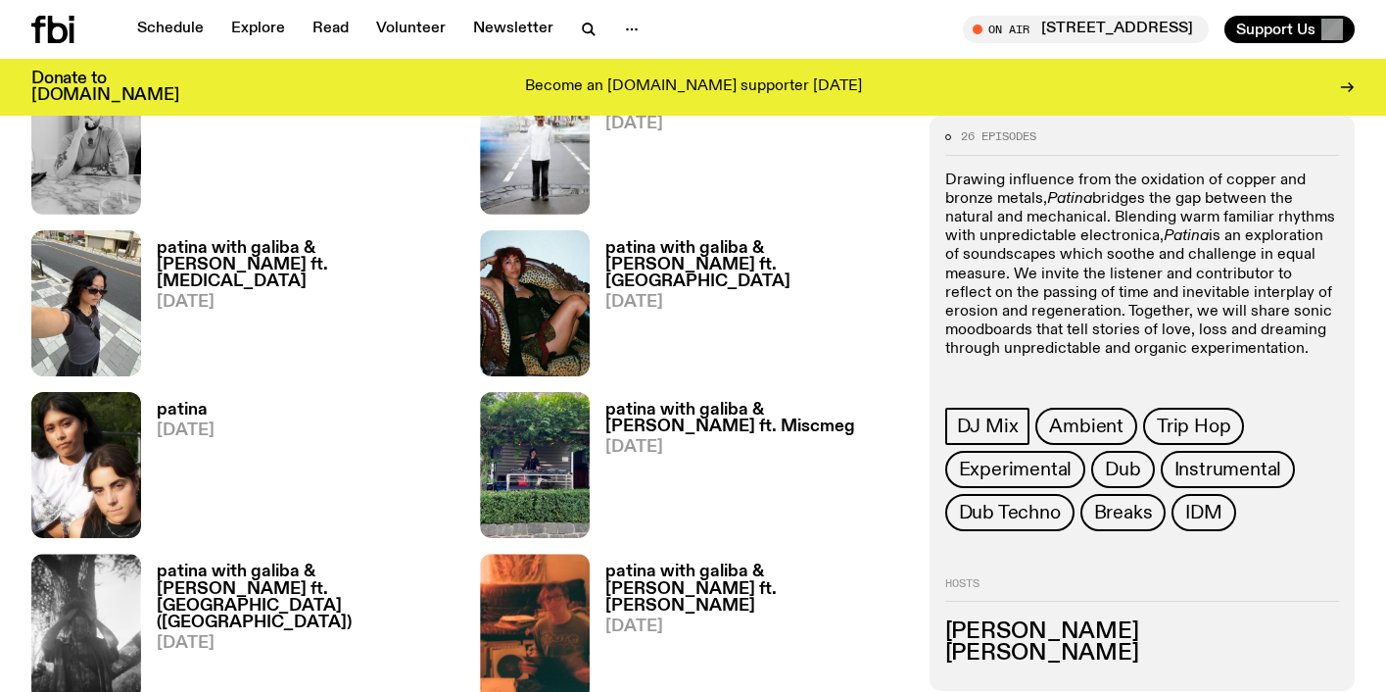
click at [1083, 619] on div "Hosts Mimi Rahman Helenna Barone-Peters" at bounding box center [1142, 621] width 394 height 86
click at [1074, 640] on h3 "Mimi Rahman" at bounding box center [1142, 632] width 394 height 22
click at [1073, 640] on h3 "Mimi Rahman" at bounding box center [1142, 632] width 394 height 22
click at [999, 632] on h3 "Mimi Rahman" at bounding box center [1142, 632] width 394 height 22
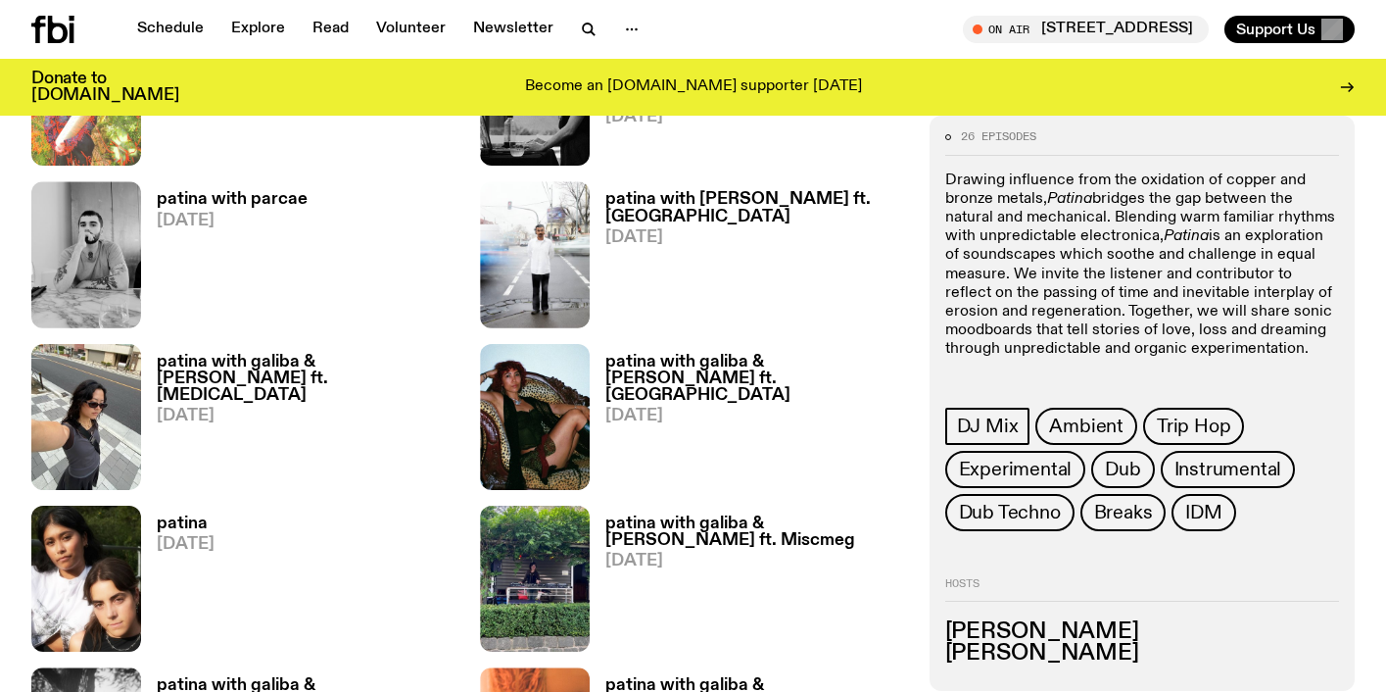
scroll to position [1219, 0]
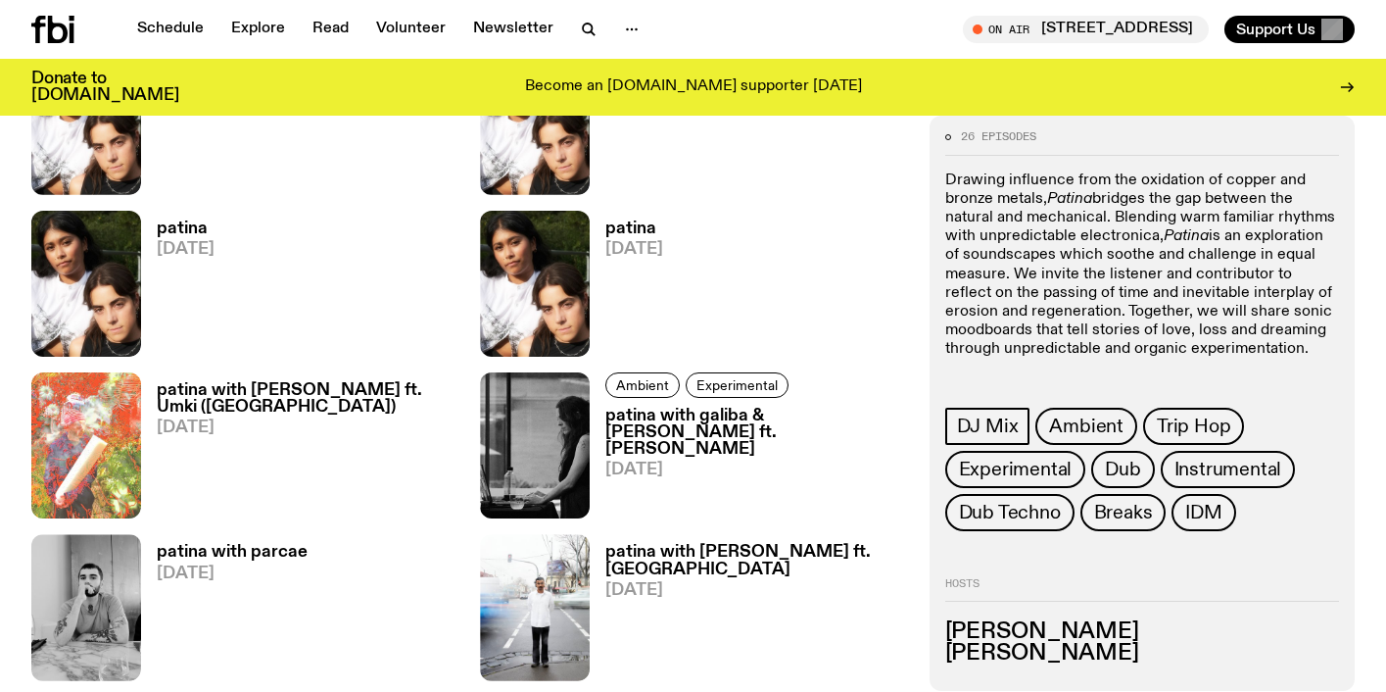
click at [986, 641] on h3 "Mimi Rahman" at bounding box center [1142, 632] width 394 height 22
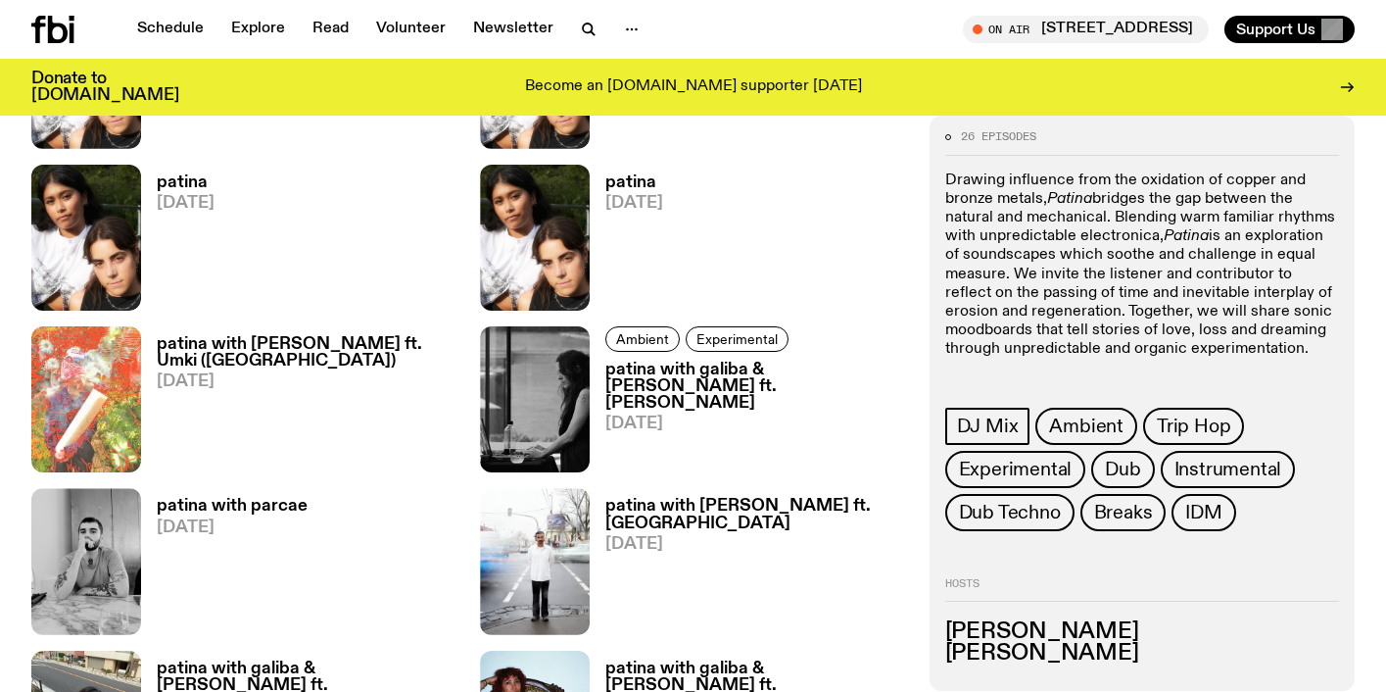
scroll to position [1271, 0]
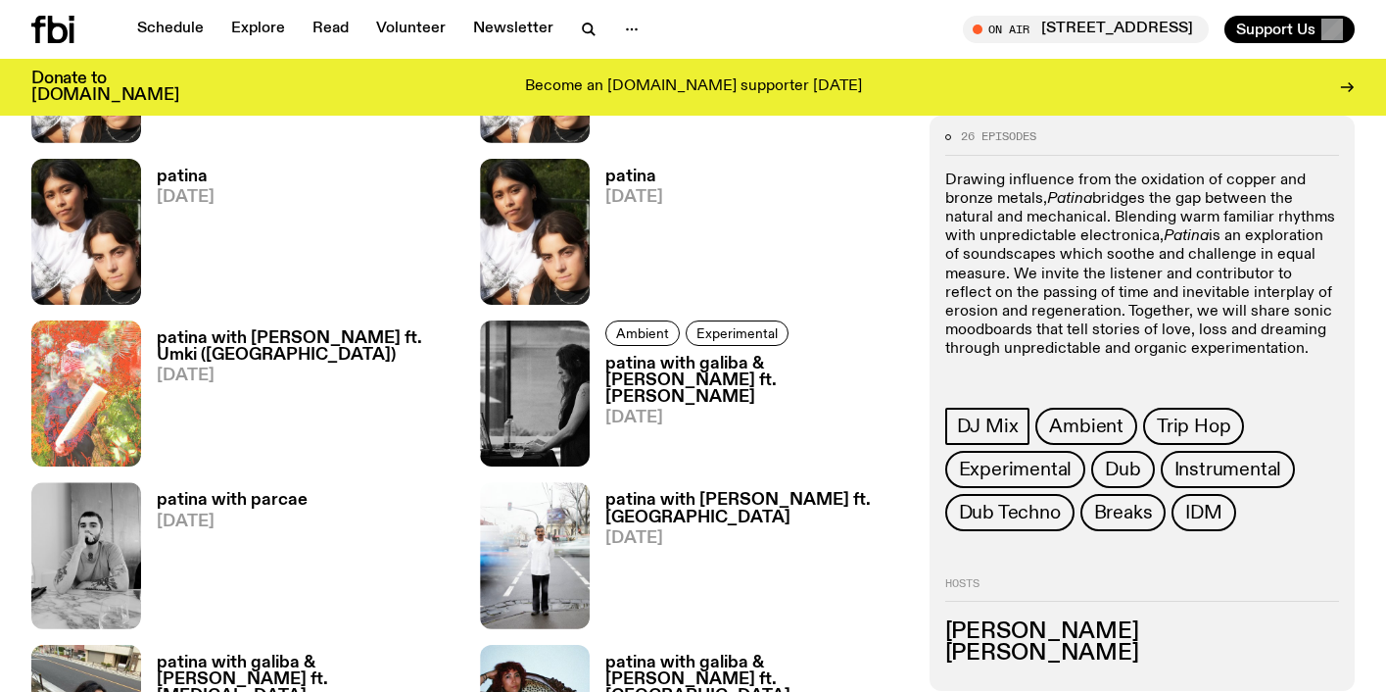
click at [949, 137] on div at bounding box center [948, 137] width 6 height 6
click at [946, 137] on div at bounding box center [948, 137] width 6 height 6
click at [967, 137] on span "26 episodes" at bounding box center [998, 136] width 75 height 11
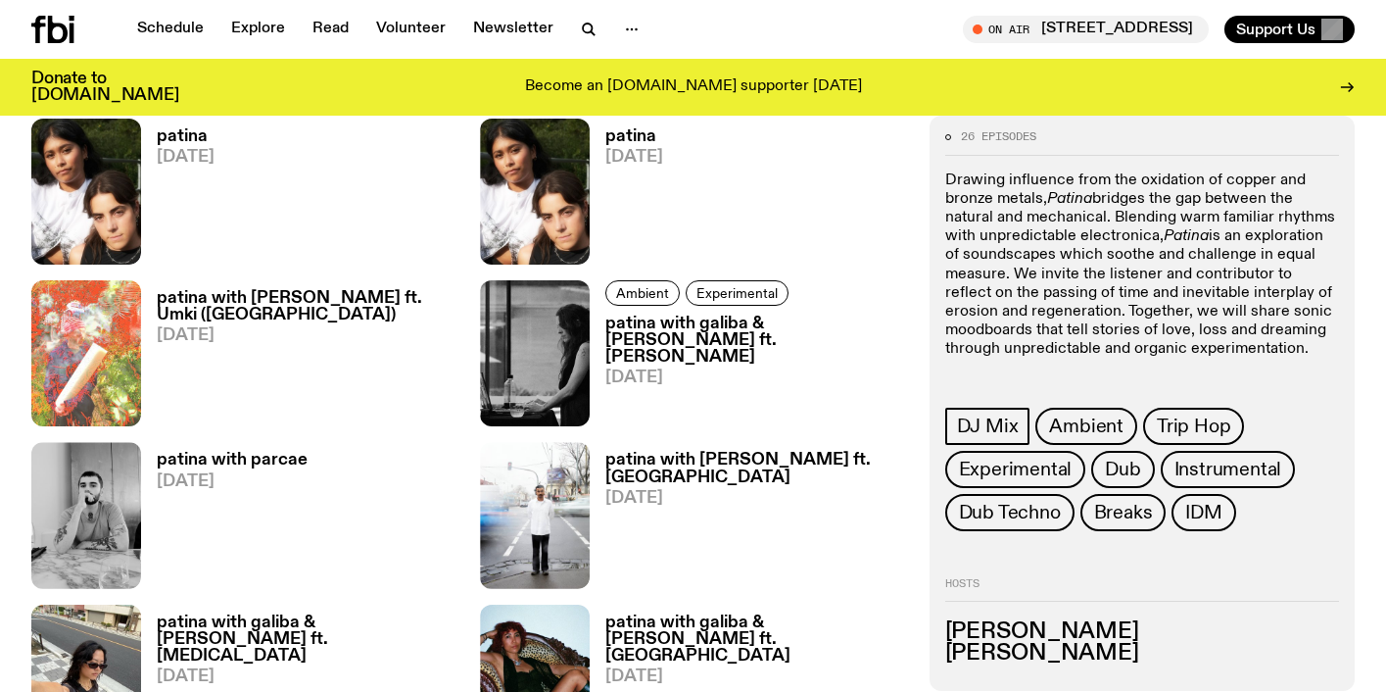
scroll to position [1318, 0]
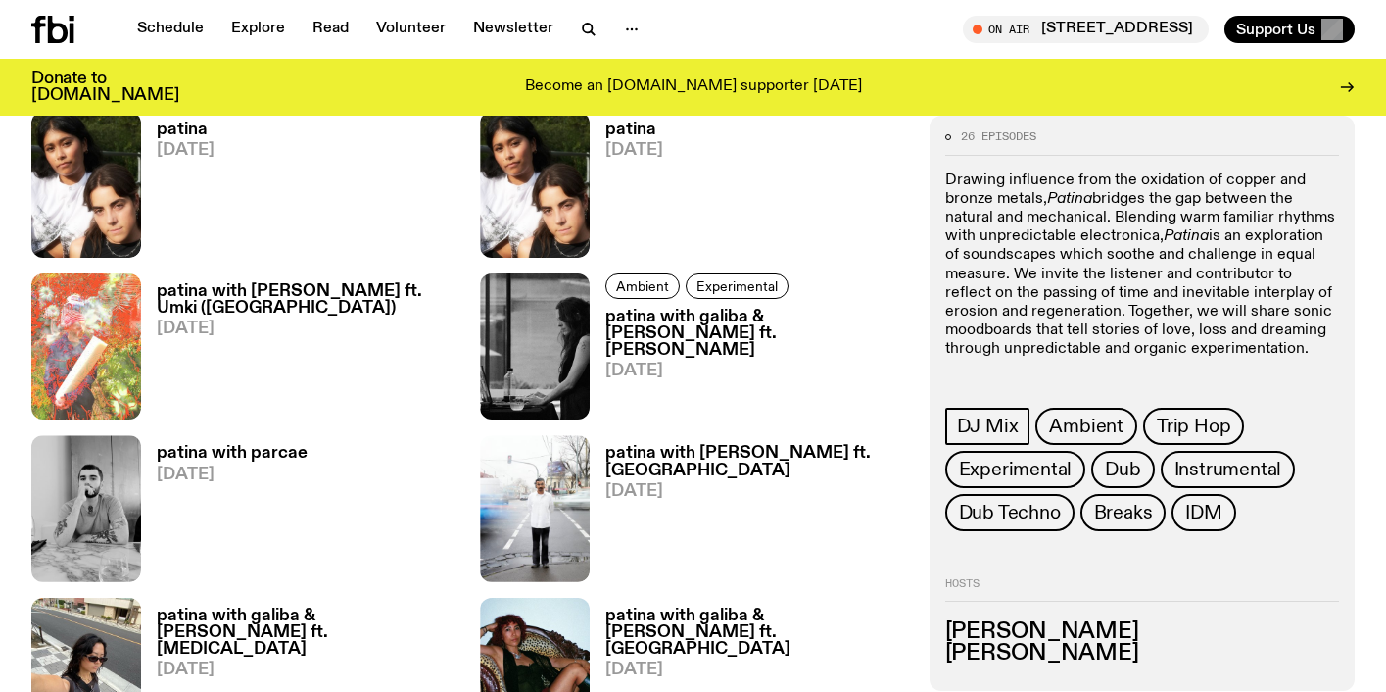
click at [639, 321] on h3 "patina with galiba & lenna ft. amby downs" at bounding box center [755, 334] width 300 height 50
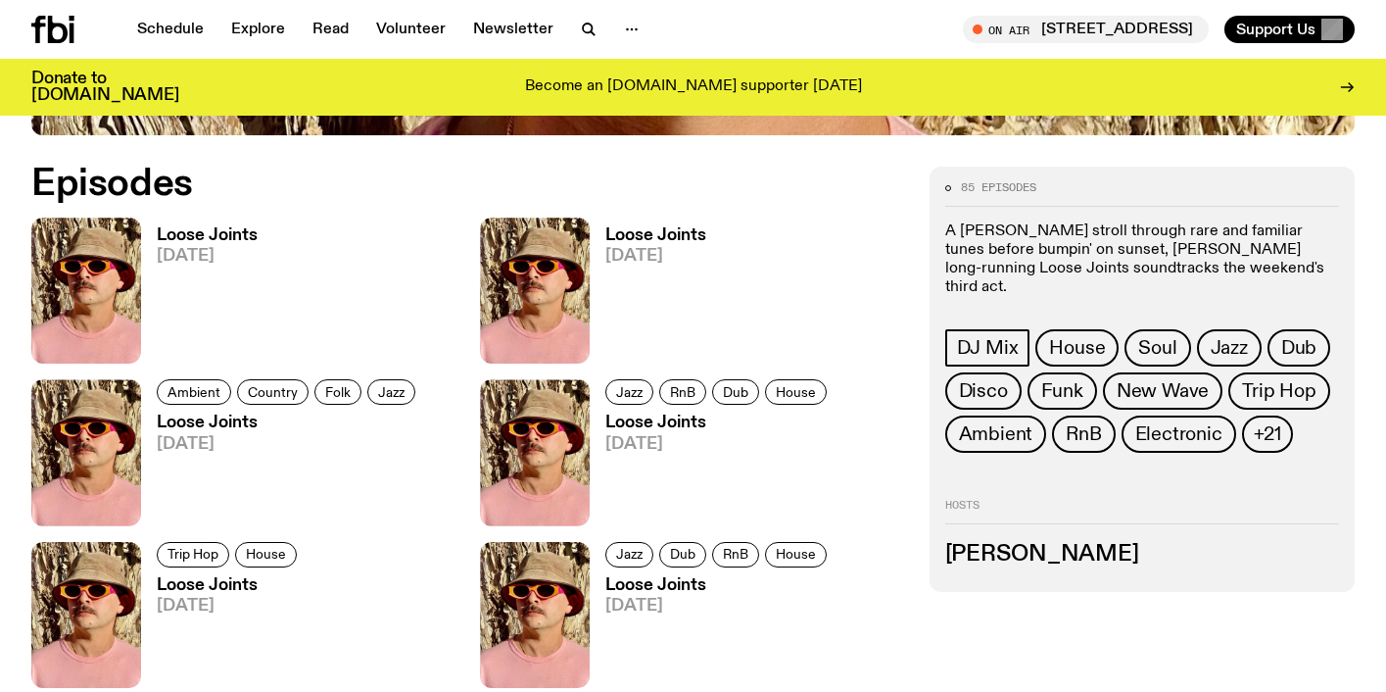
scroll to position [996, 0]
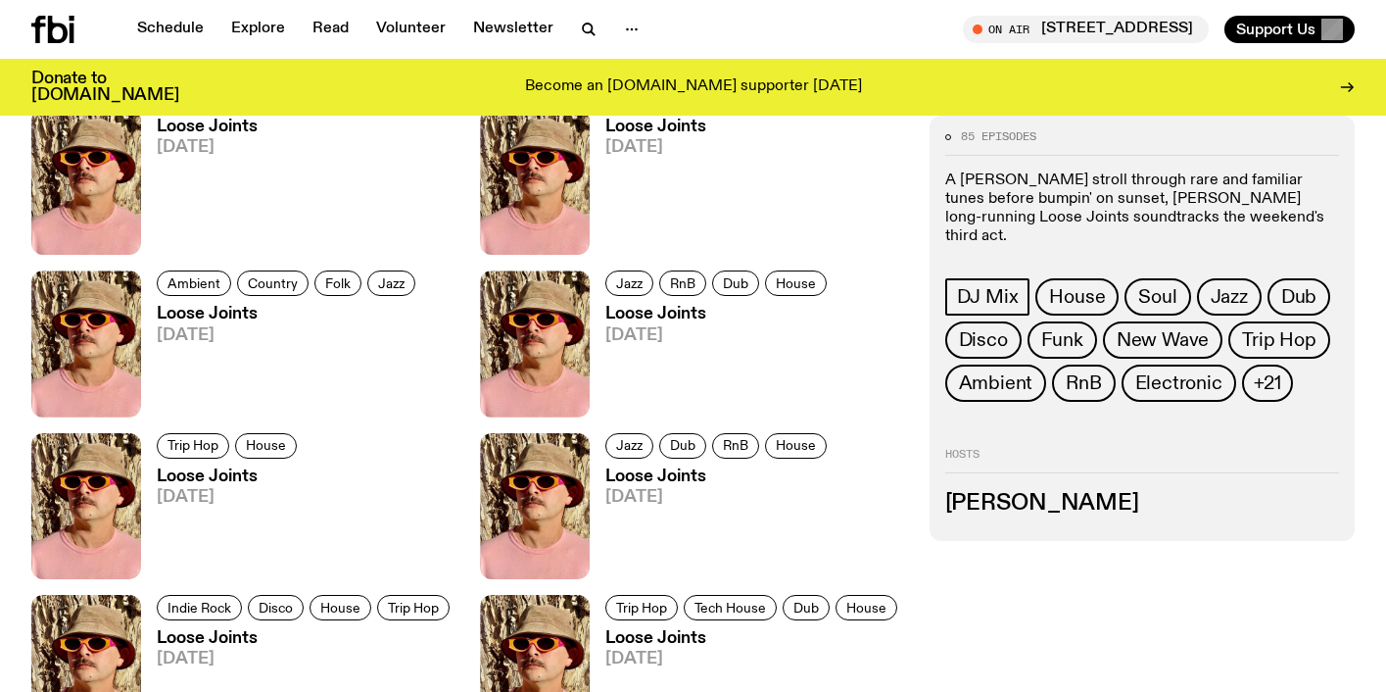
click at [978, 493] on h3 "[PERSON_NAME]" at bounding box center [1142, 504] width 394 height 22
click at [974, 493] on h3 "[PERSON_NAME]" at bounding box center [1142, 504] width 394 height 22
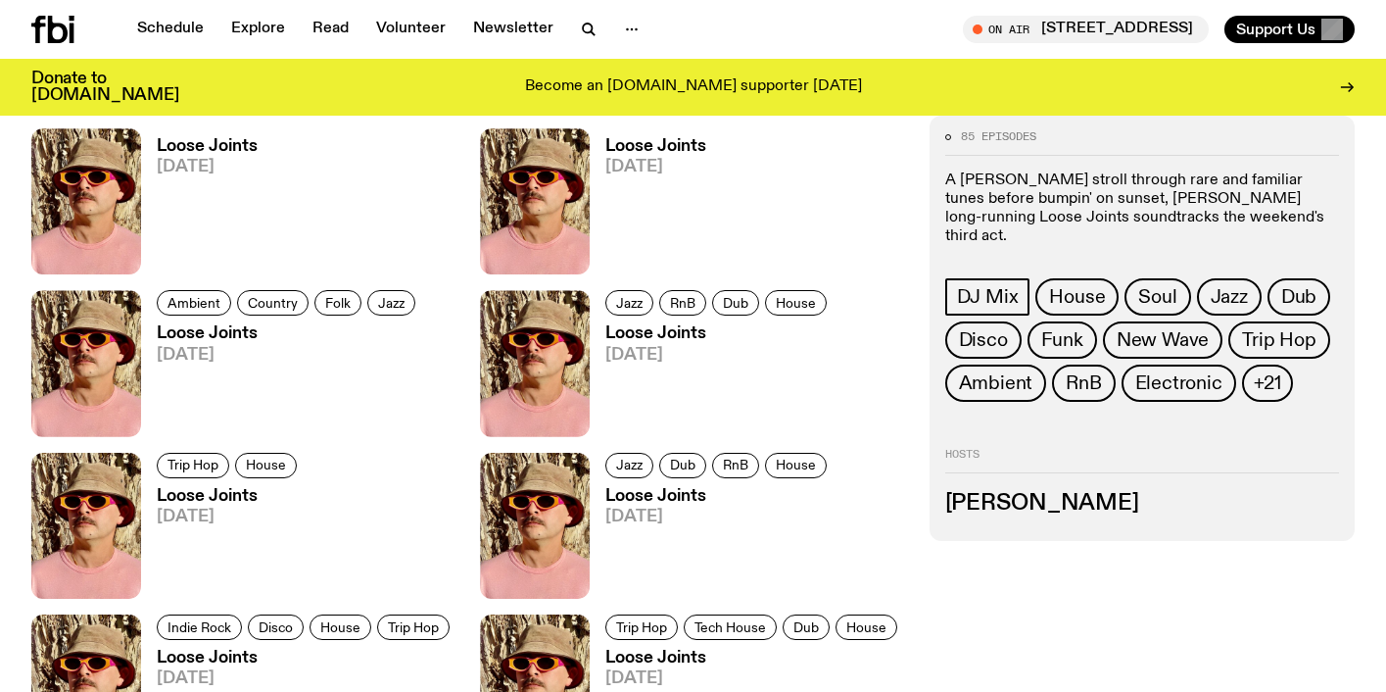
scroll to position [980, 0]
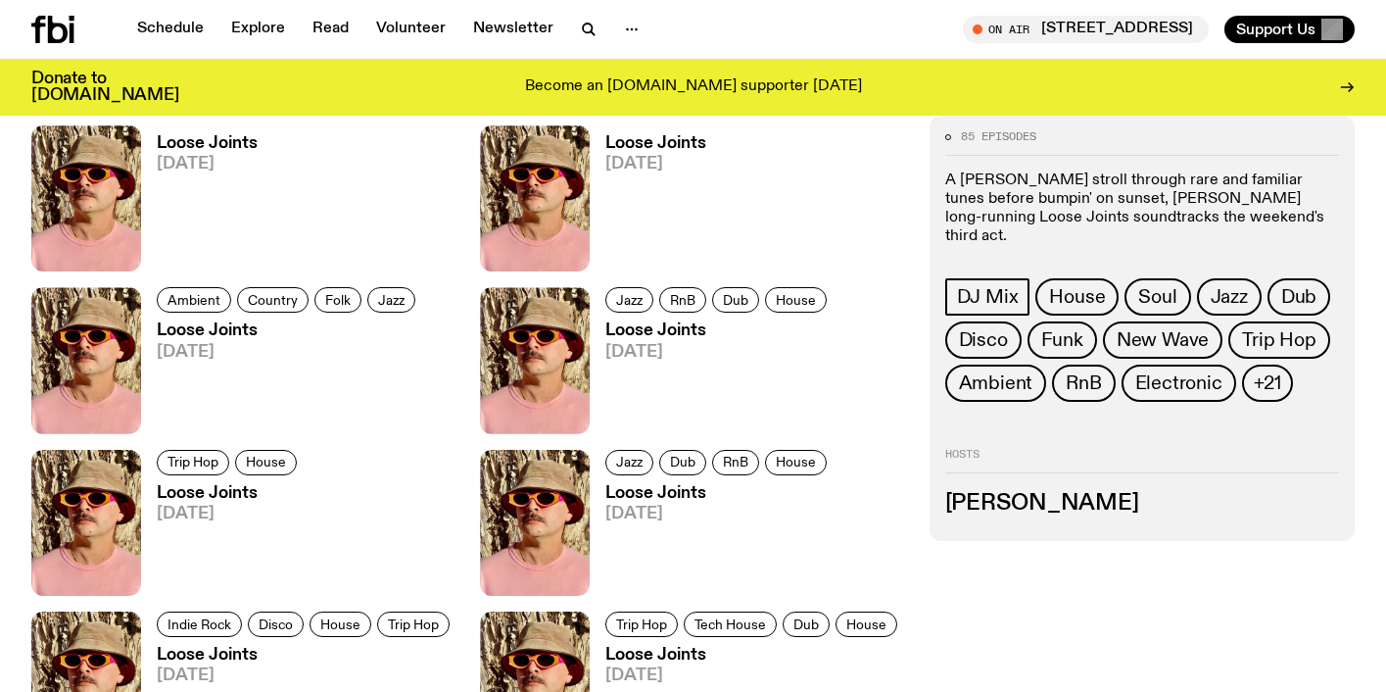
click at [1002, 141] on span "85 episodes" at bounding box center [998, 136] width 75 height 11
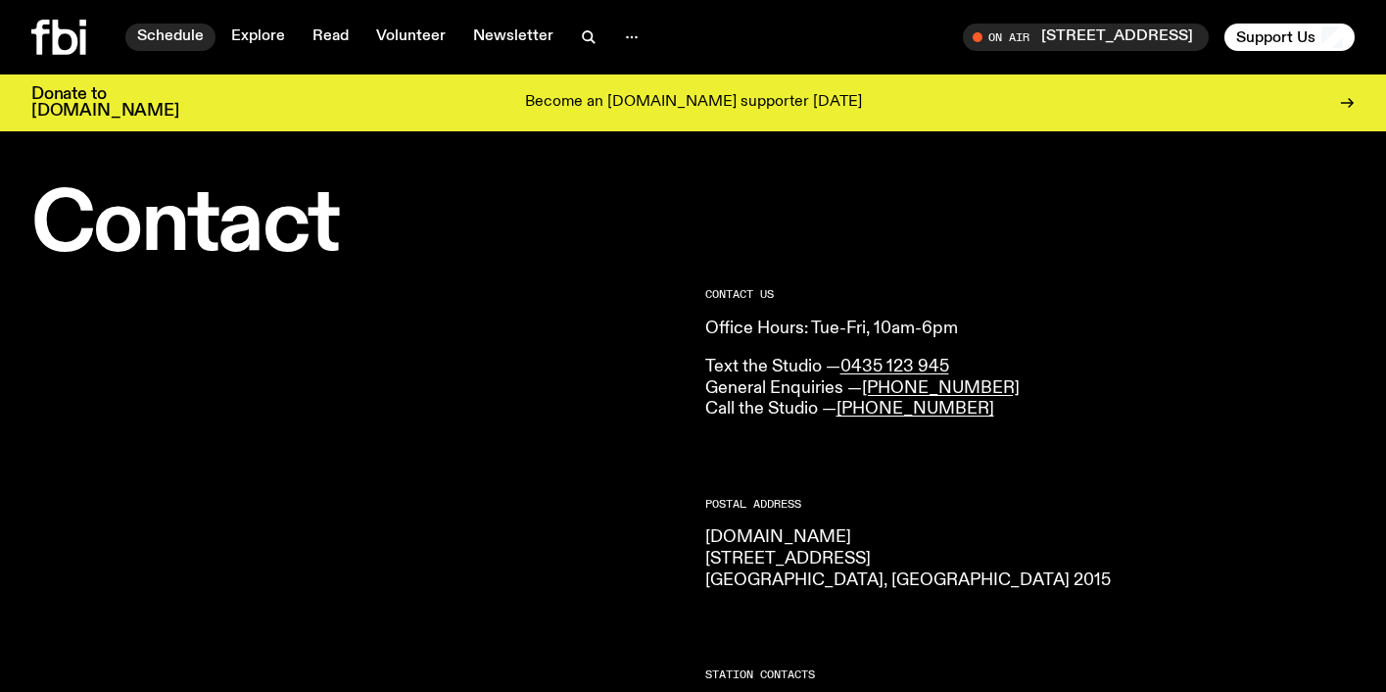
click at [168, 27] on link "Schedule" at bounding box center [170, 37] width 90 height 27
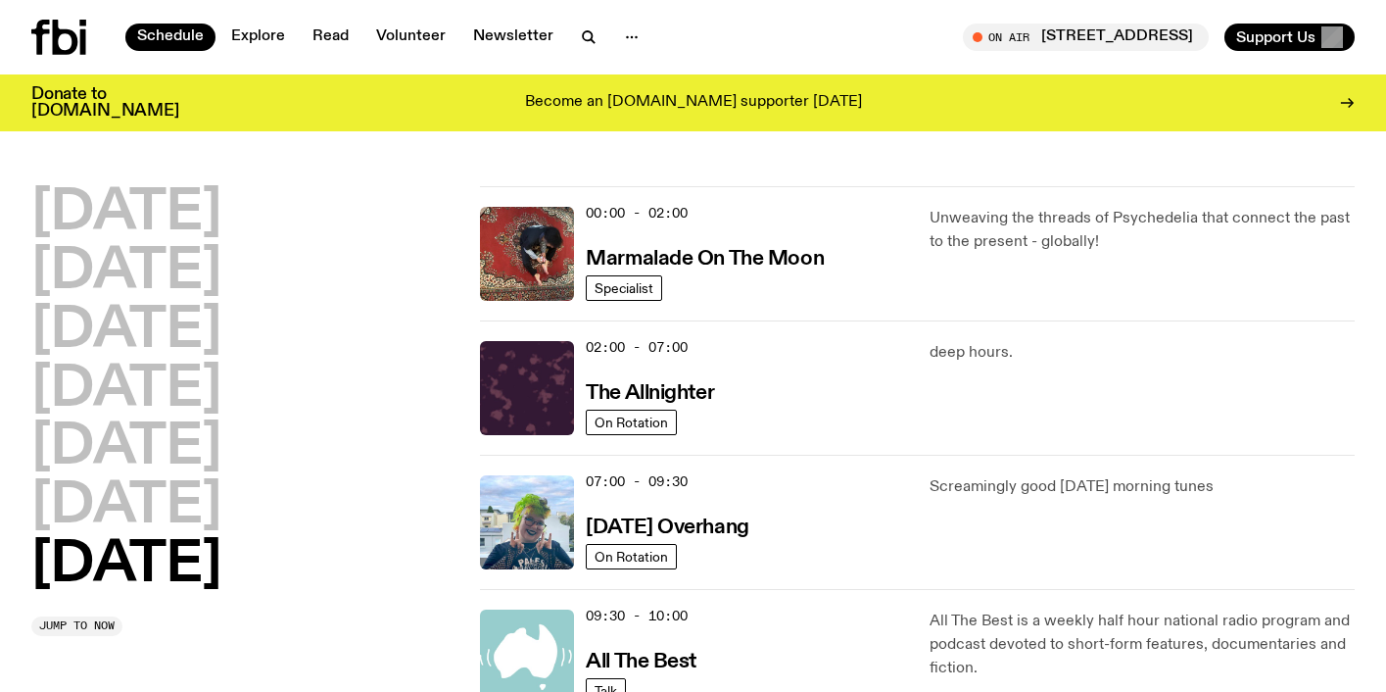
click at [766, 240] on div "00:00 - 02:00 Marmalade On The Moon" at bounding box center [745, 254] width 319 height 94
click at [943, 230] on p "Unweaving the threads of Psychedelia that connect the past to the present - glo…" at bounding box center [1142, 230] width 425 height 47
